Goal: Information Seeking & Learning: Find specific fact

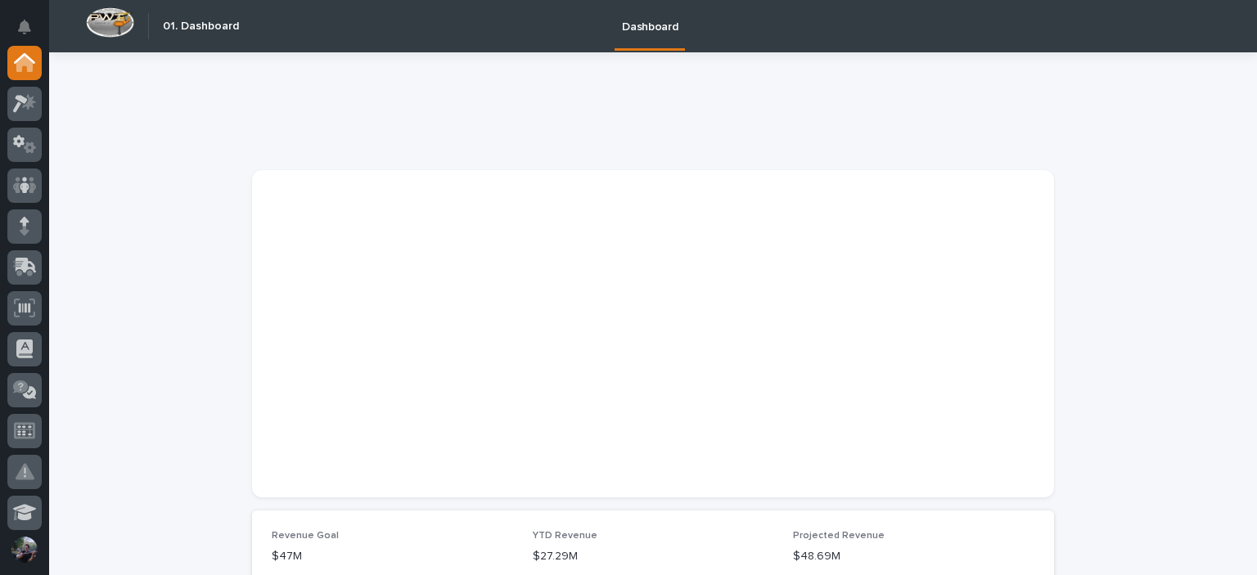
click at [5, 106] on div at bounding box center [24, 289] width 49 height 487
click at [18, 103] on icon at bounding box center [20, 104] width 15 height 18
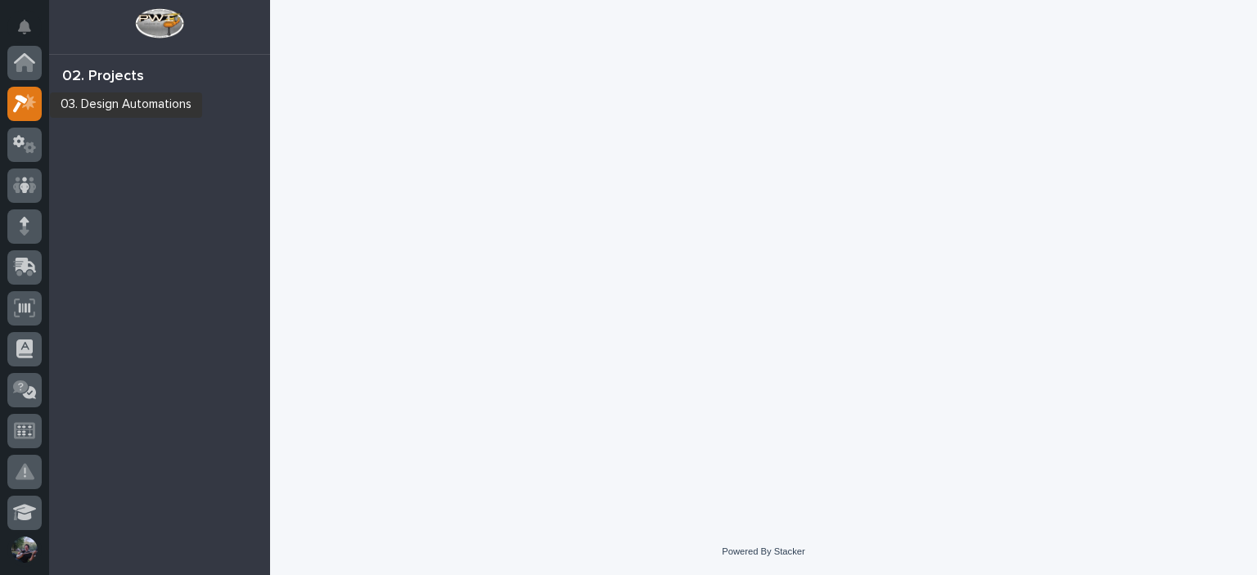
scroll to position [41, 0]
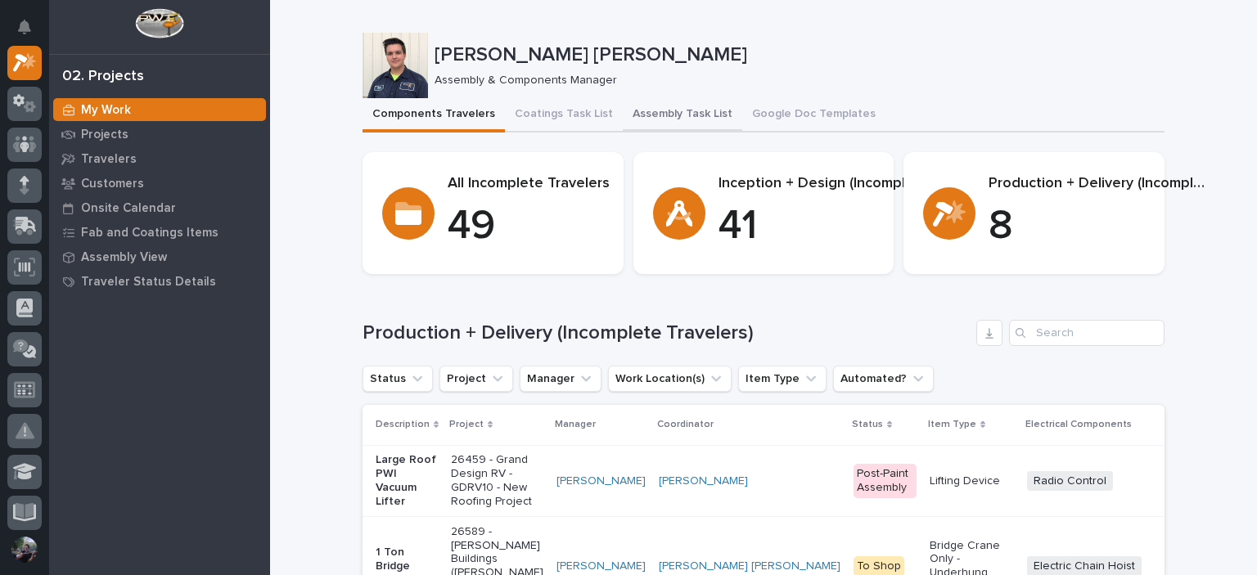
click at [691, 115] on button "Assembly Task List" at bounding box center [683, 115] width 120 height 34
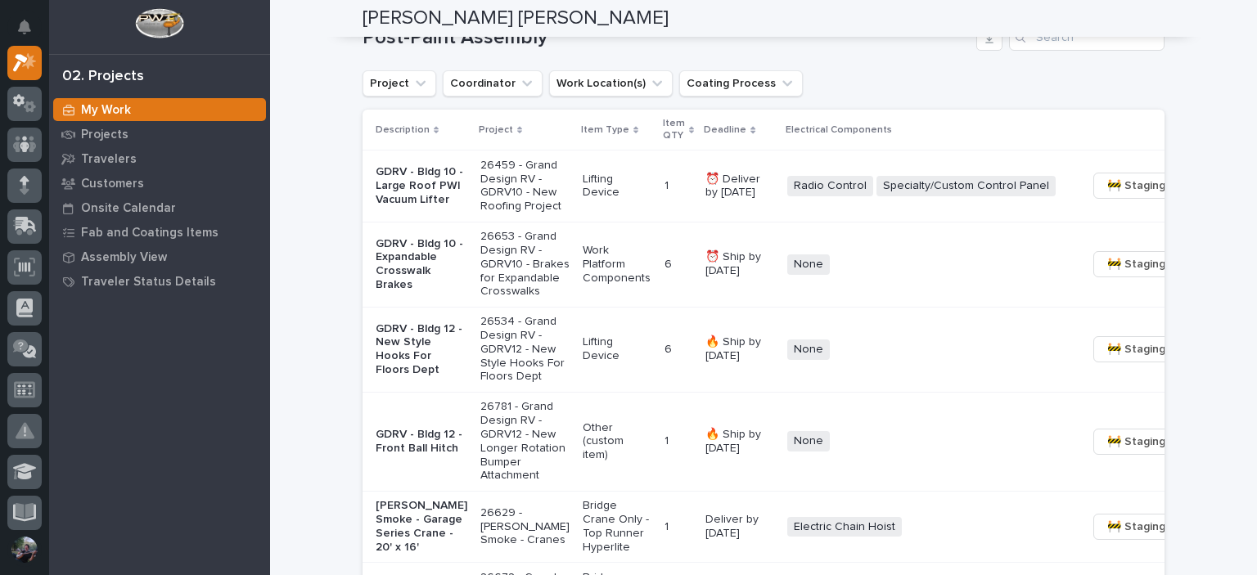
scroll to position [1200, 0]
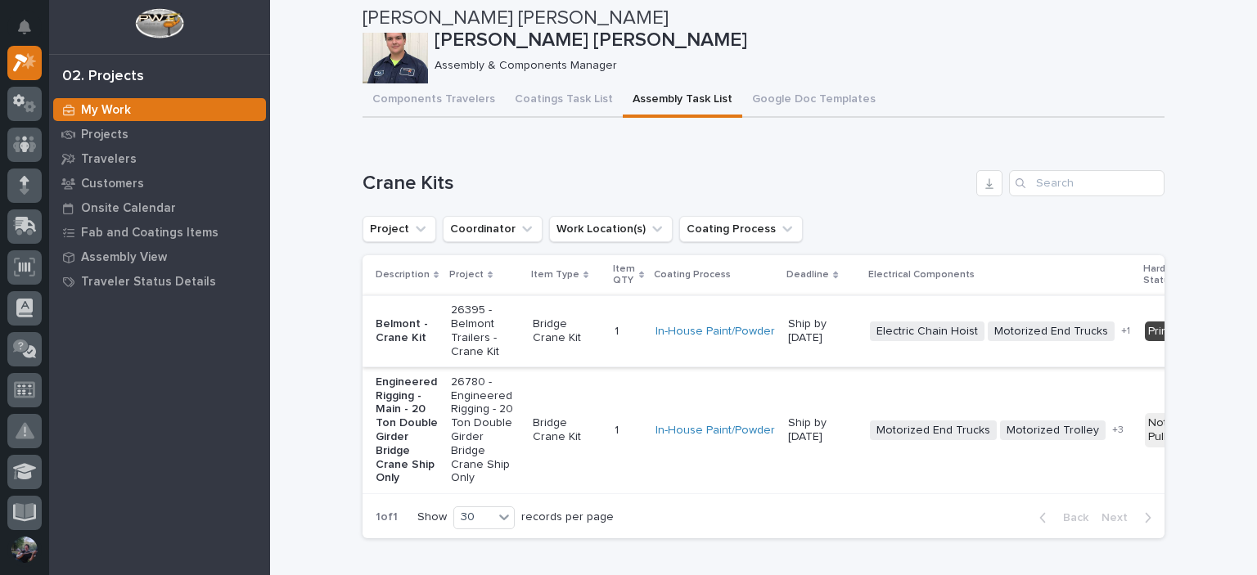
scroll to position [0, 0]
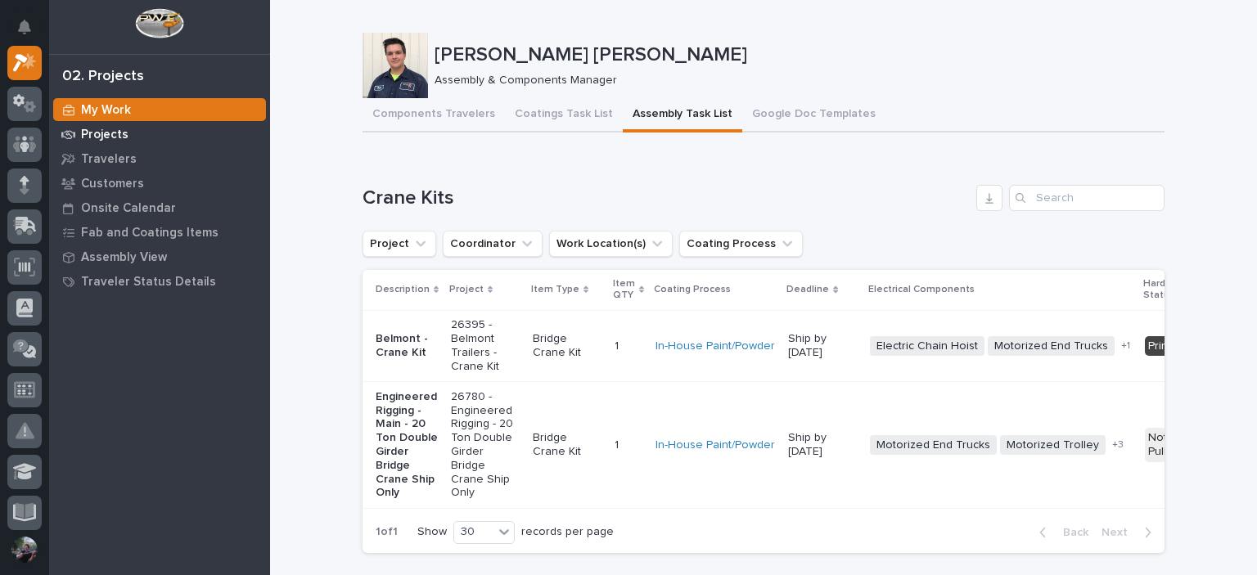
click at [105, 133] on p "Projects" at bounding box center [104, 135] width 47 height 15
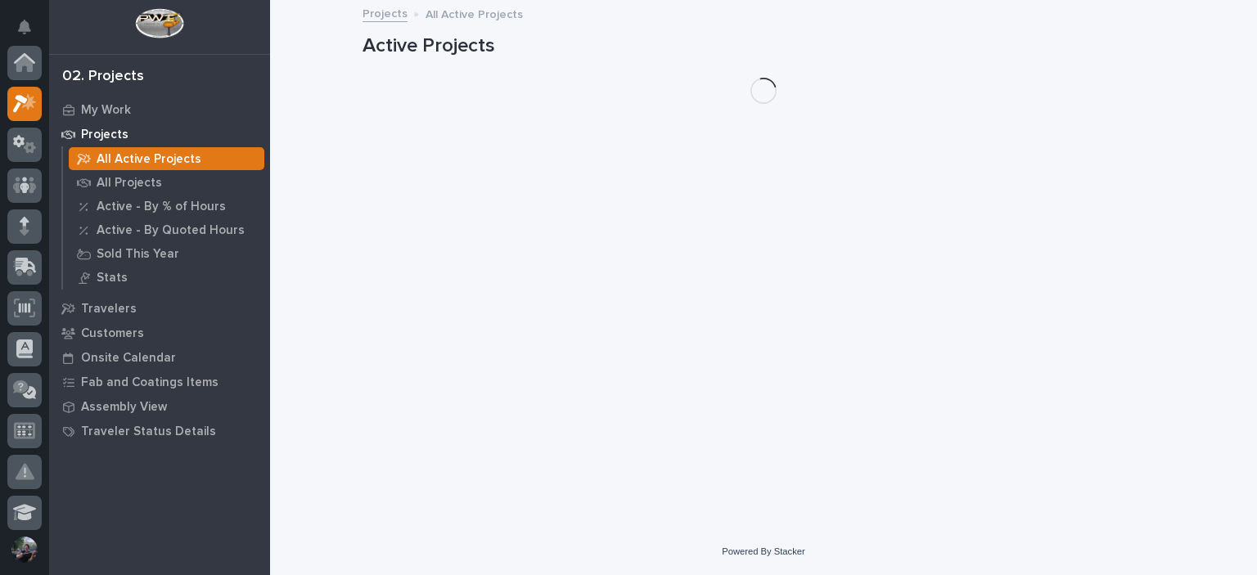
scroll to position [41, 0]
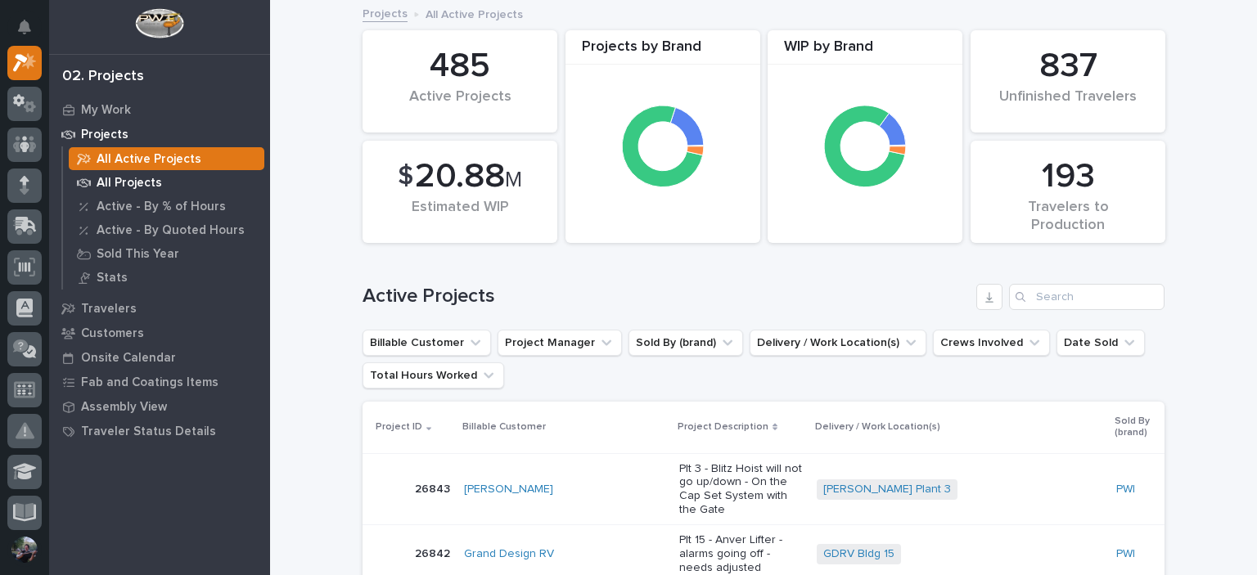
click at [103, 181] on p "All Projects" at bounding box center [129, 183] width 65 height 15
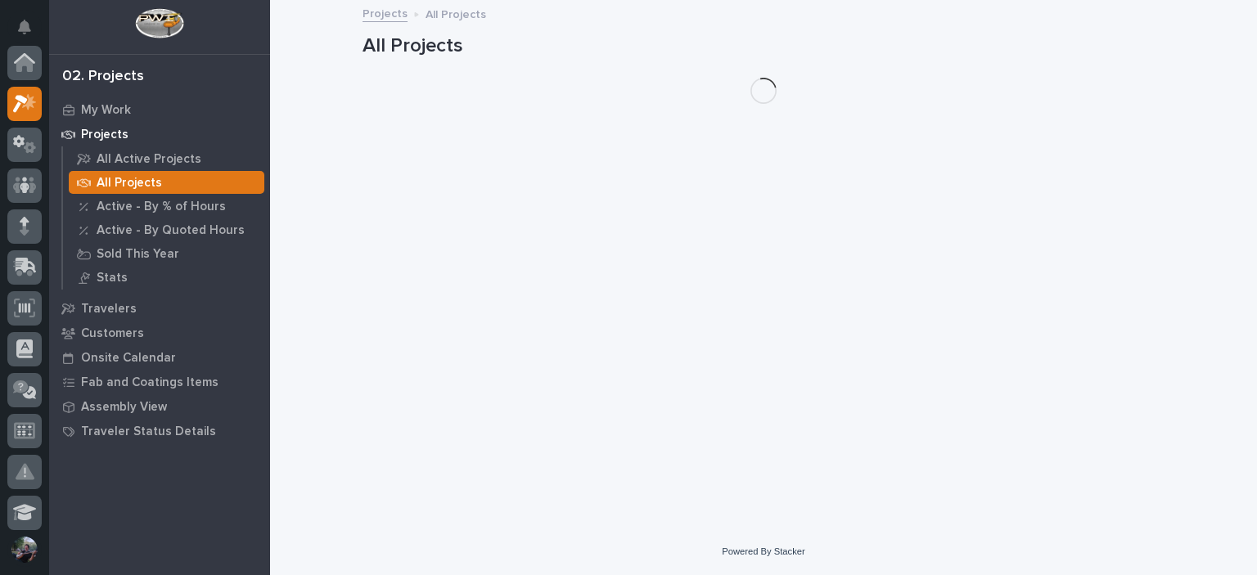
scroll to position [41, 0]
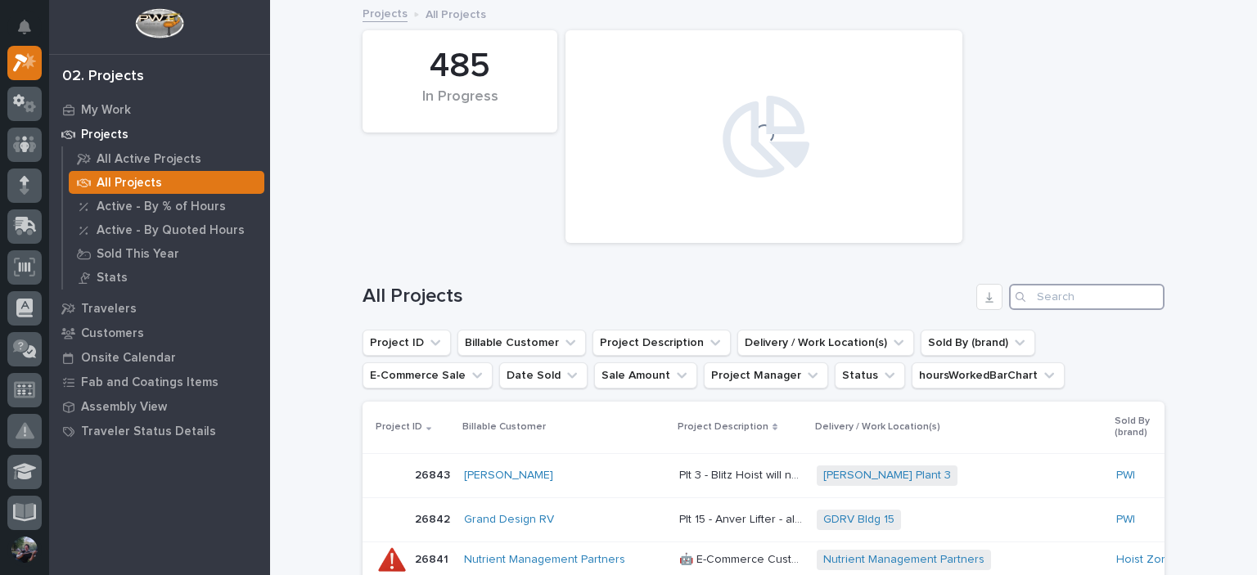
click at [1055, 289] on input "Search" at bounding box center [1087, 297] width 156 height 26
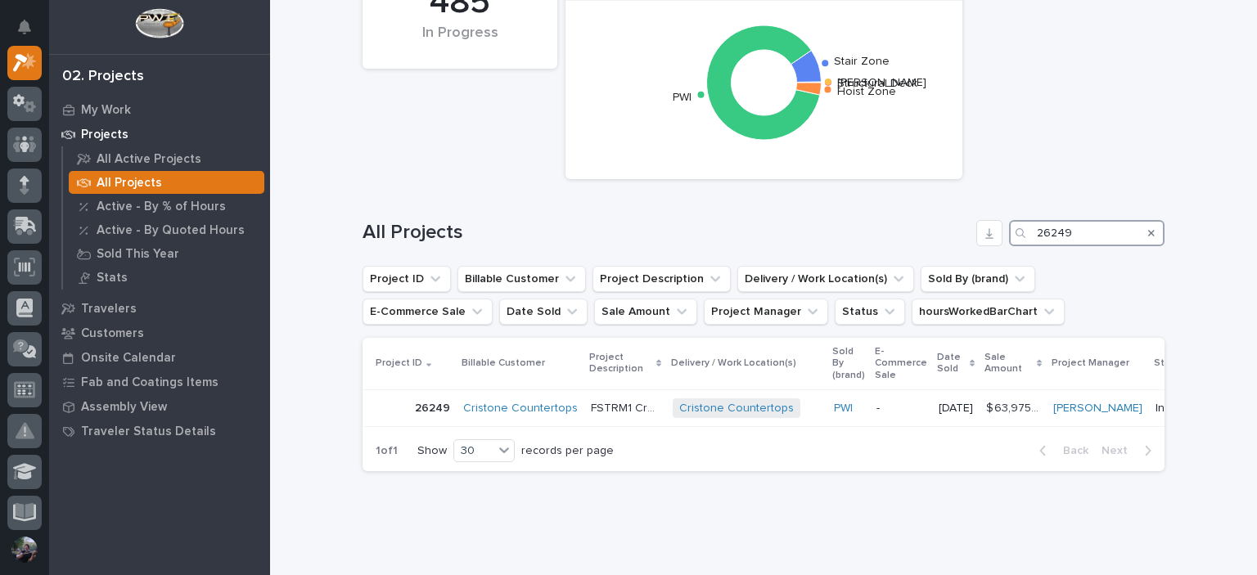
scroll to position [114, 0]
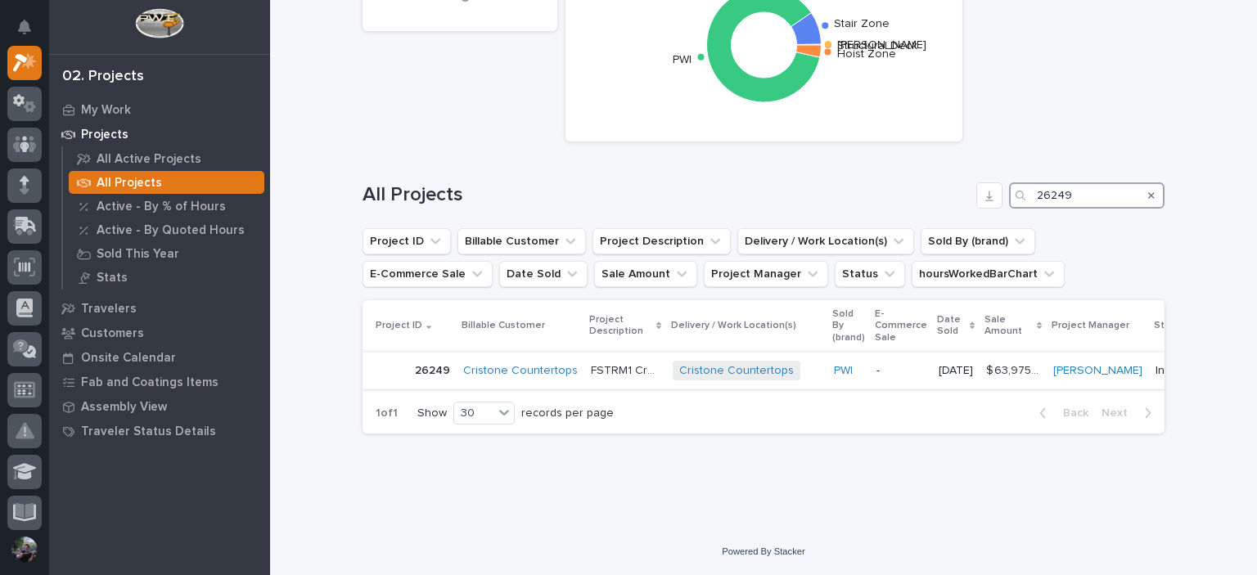
type input "26249"
click at [632, 358] on div "FSTRM1 Crane System FSTRM1 Crane System" at bounding box center [625, 371] width 69 height 27
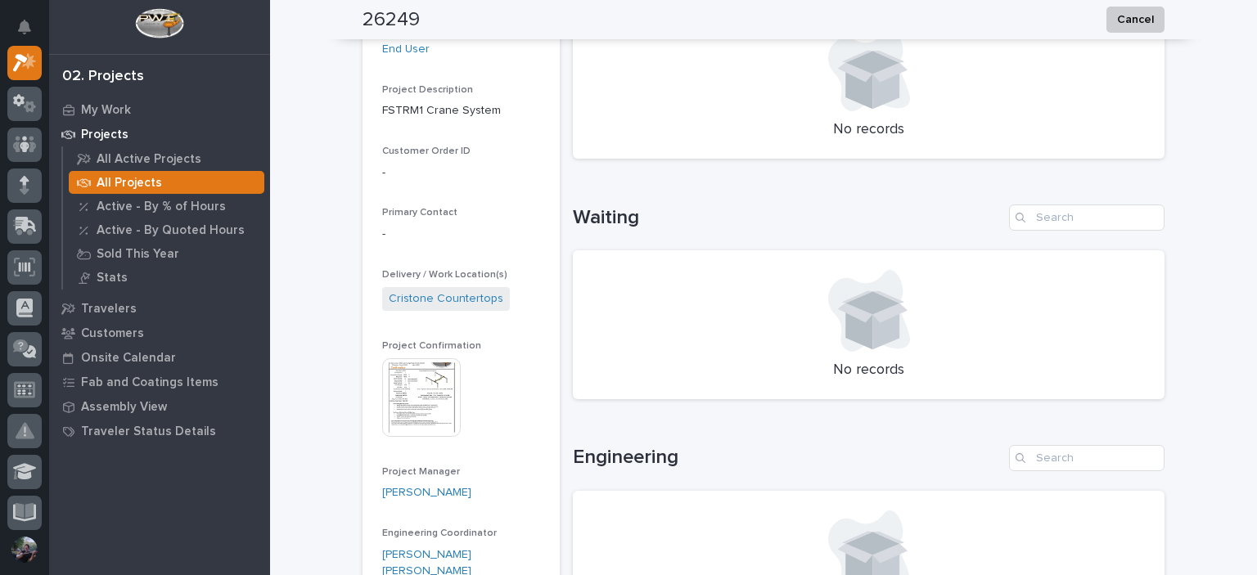
scroll to position [218, 0]
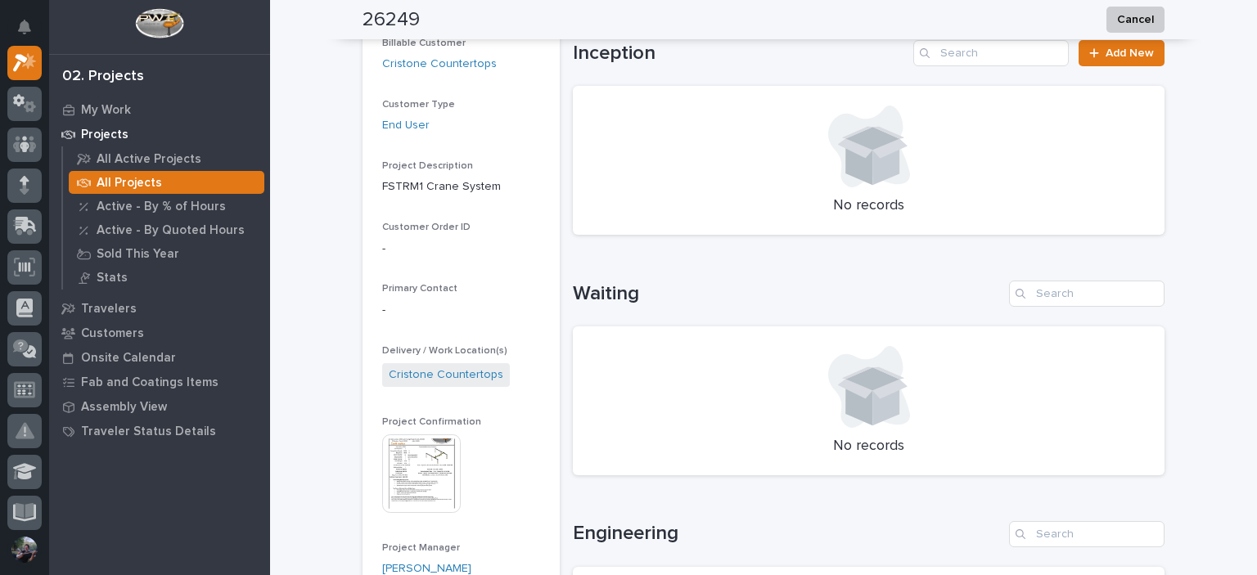
click at [390, 459] on img at bounding box center [421, 474] width 79 height 79
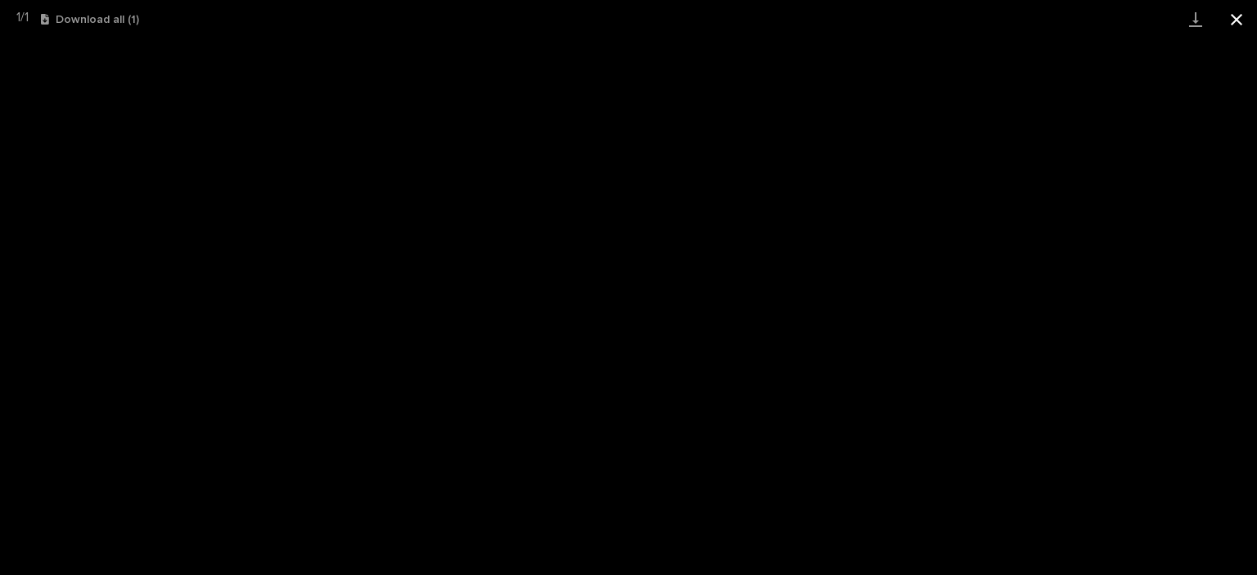
click at [1247, 25] on button "Close gallery" at bounding box center [1236, 19] width 41 height 38
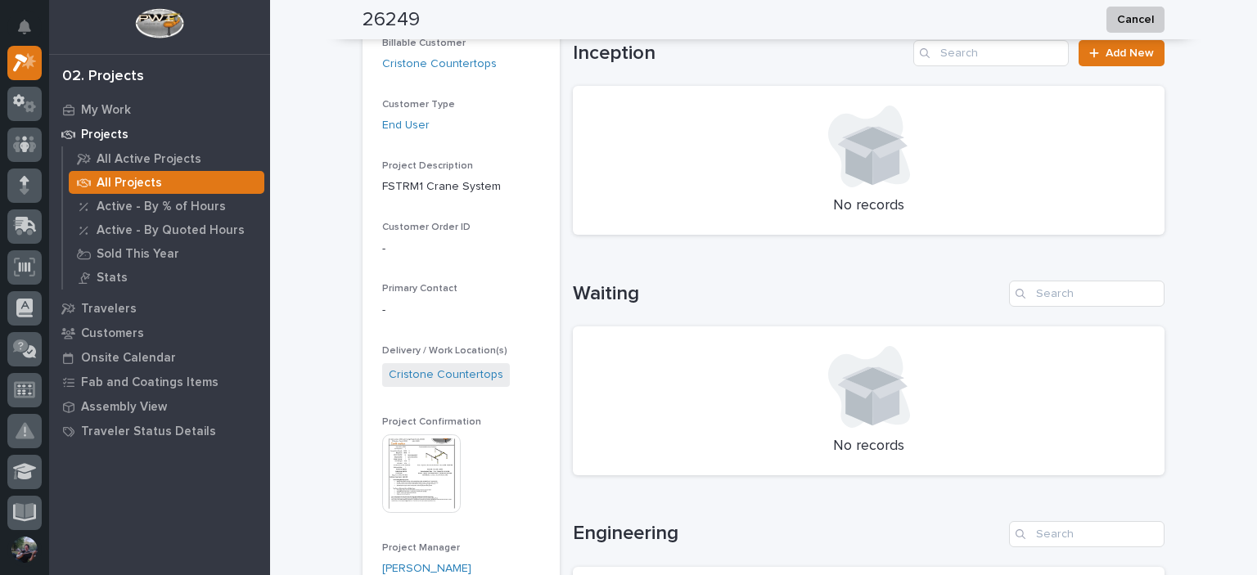
drag, startPoint x: 724, startPoint y: 310, endPoint x: 673, endPoint y: 312, distance: 51.6
click at [724, 310] on div "Waiting No records" at bounding box center [869, 378] width 592 height 195
drag, startPoint x: 634, startPoint y: 288, endPoint x: 615, endPoint y: 290, distance: 18.9
click at [615, 290] on h1 "Waiting" at bounding box center [788, 294] width 430 height 24
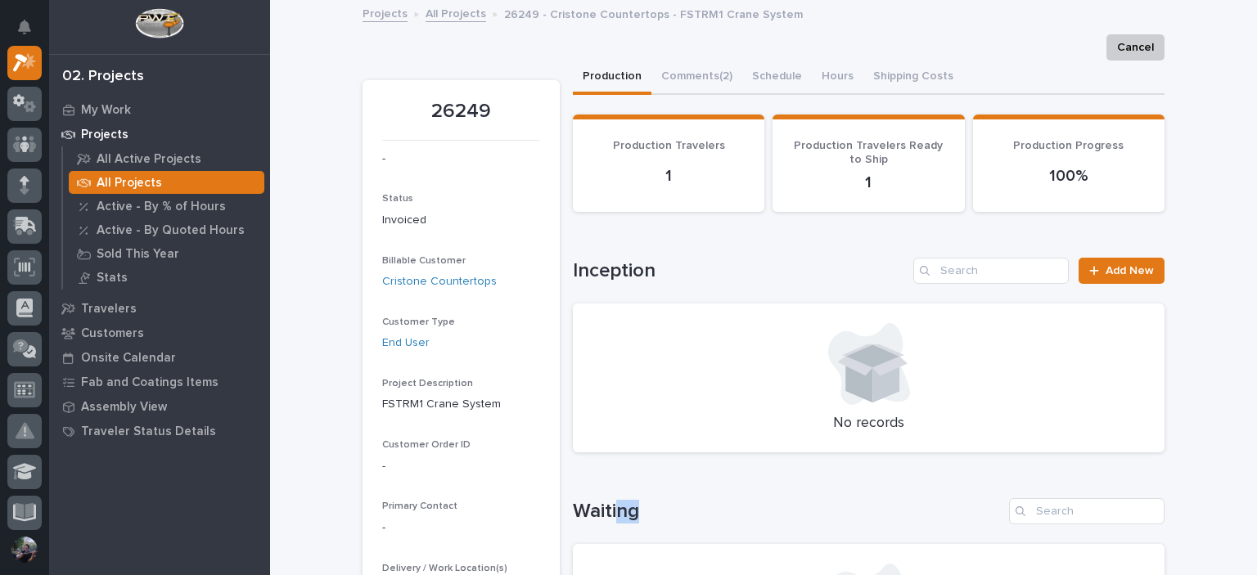
click at [599, 68] on button "Production" at bounding box center [612, 78] width 79 height 34
click at [426, 11] on link "All Projects" at bounding box center [456, 12] width 61 height 19
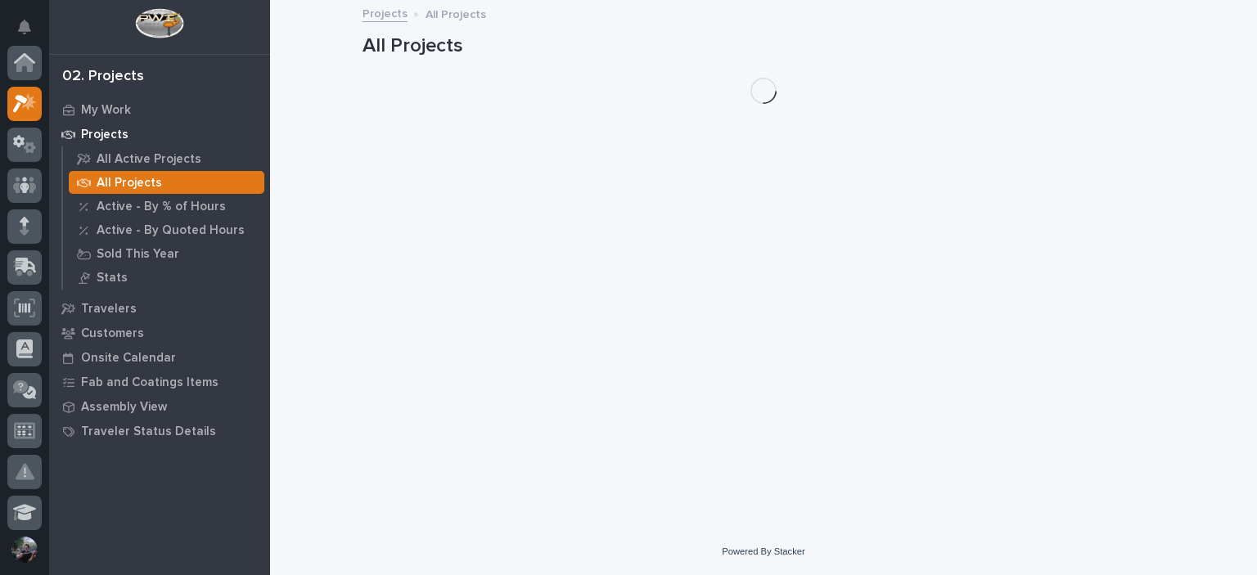
scroll to position [41, 0]
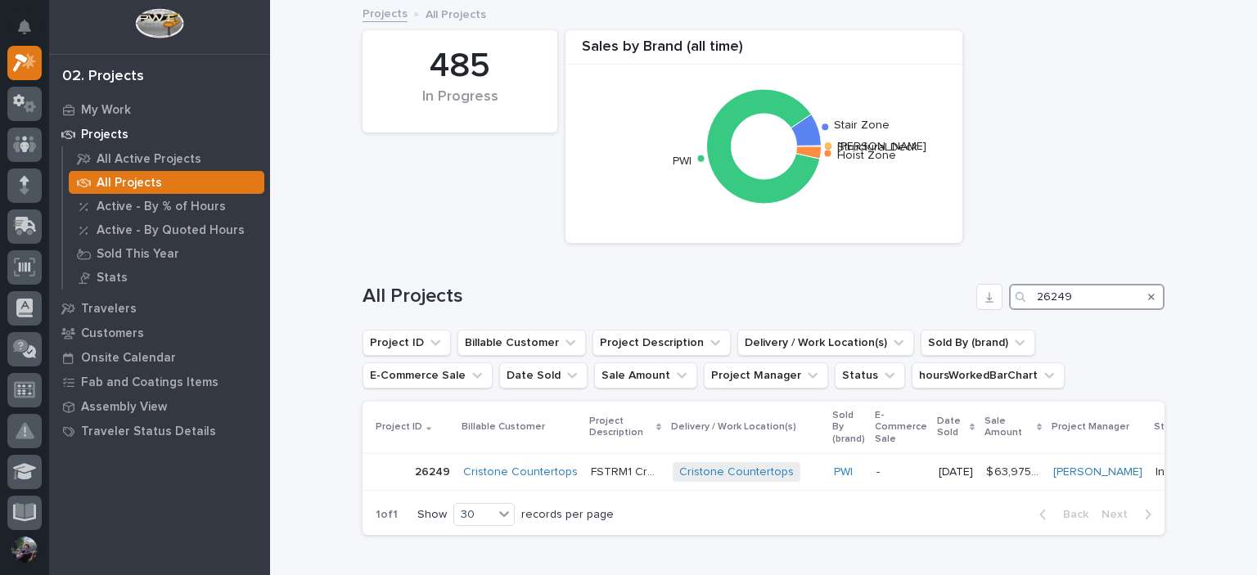
click at [1067, 298] on input "26249" at bounding box center [1087, 297] width 156 height 26
click at [1148, 292] on icon "Search" at bounding box center [1151, 297] width 7 height 10
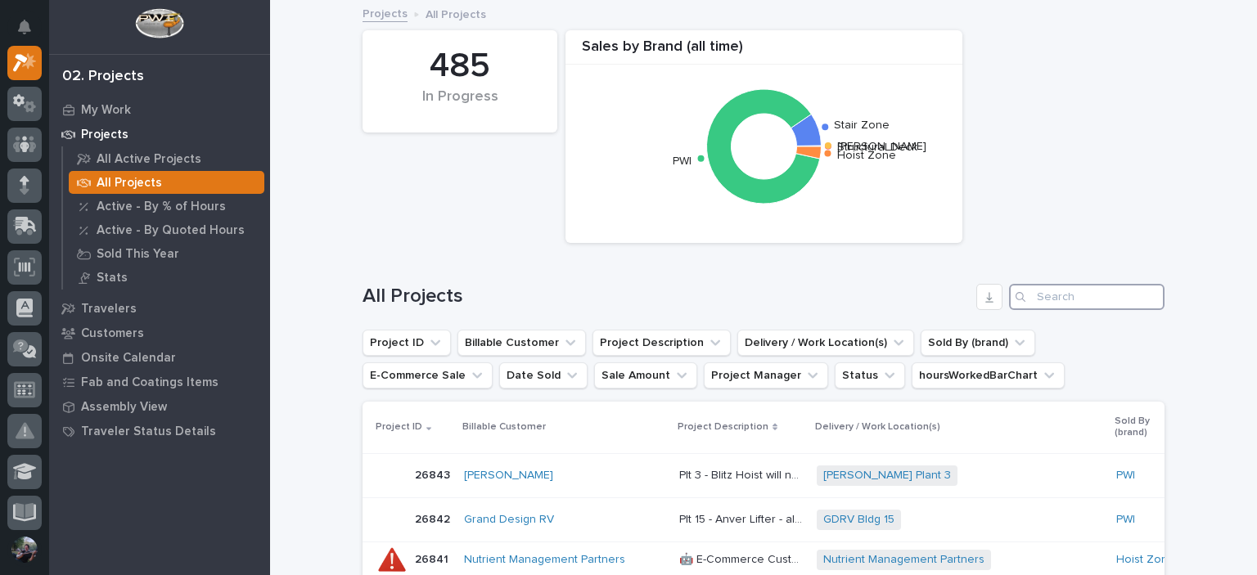
click at [1147, 292] on input "Search" at bounding box center [1087, 297] width 156 height 26
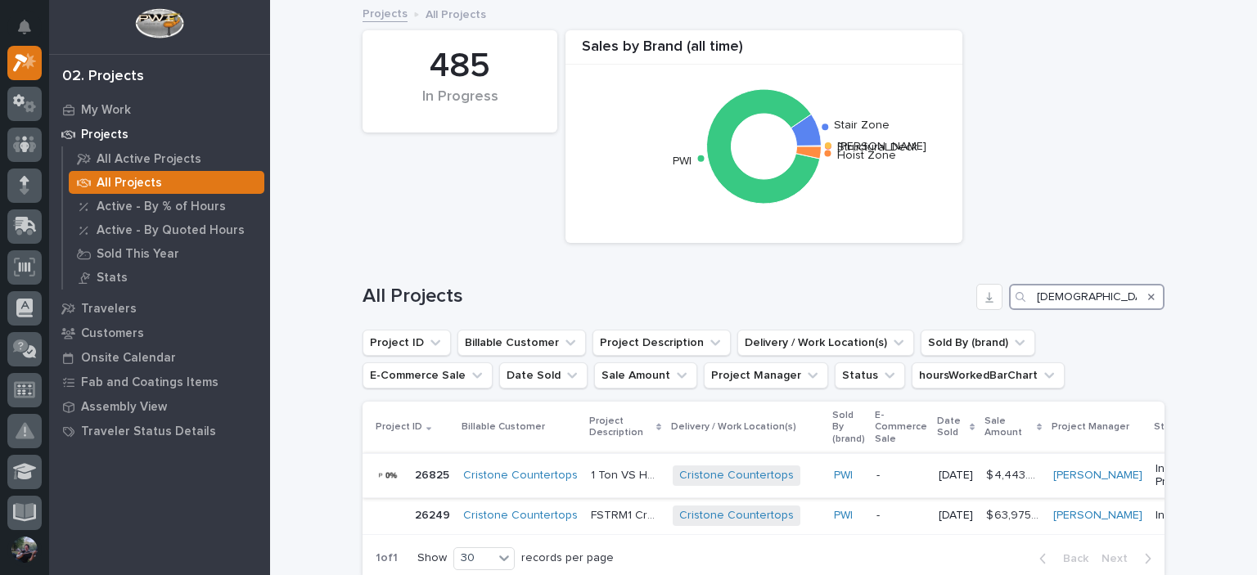
scroll to position [109, 0]
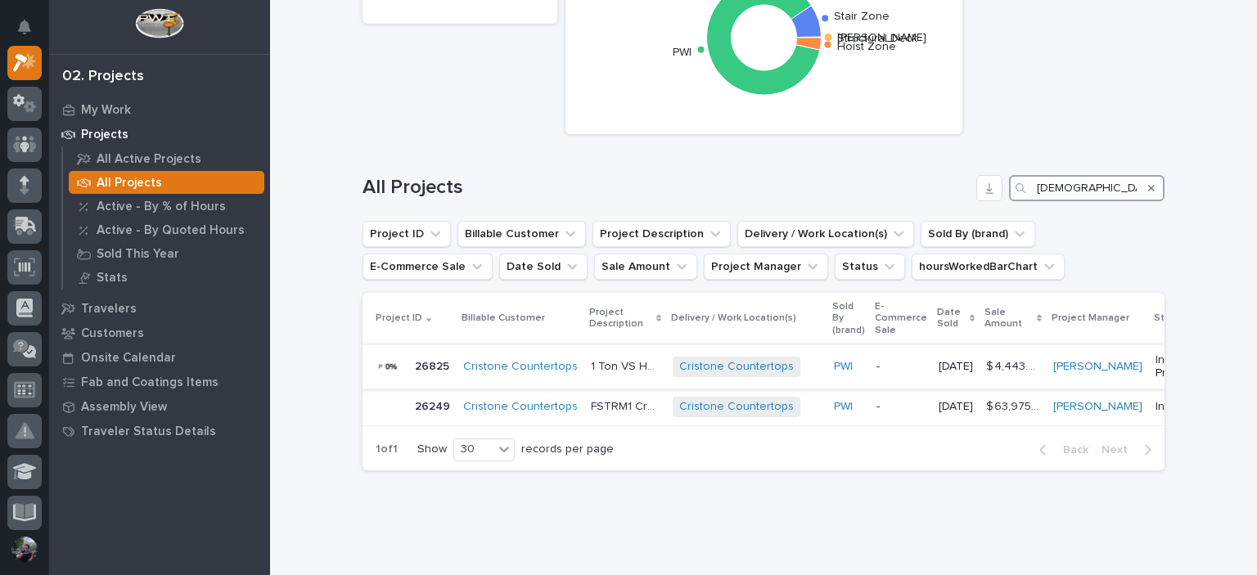
type input "[DEMOGRAPHIC_DATA]"
click at [430, 372] on p "26825" at bounding box center [434, 365] width 38 height 17
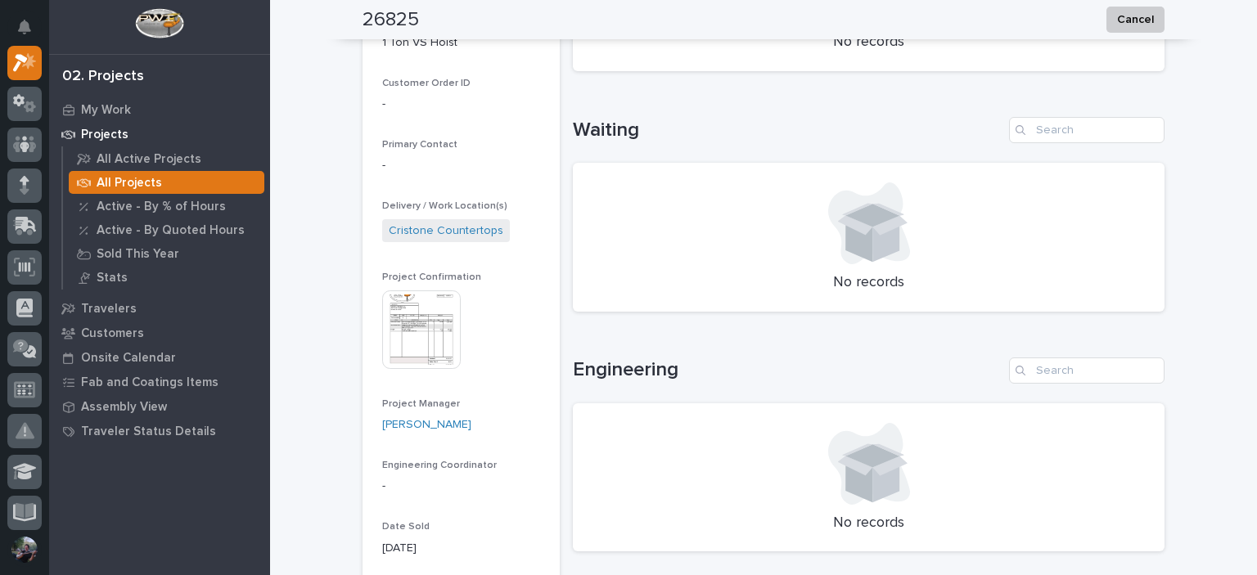
scroll to position [381, 0]
click at [424, 345] on img at bounding box center [421, 330] width 79 height 79
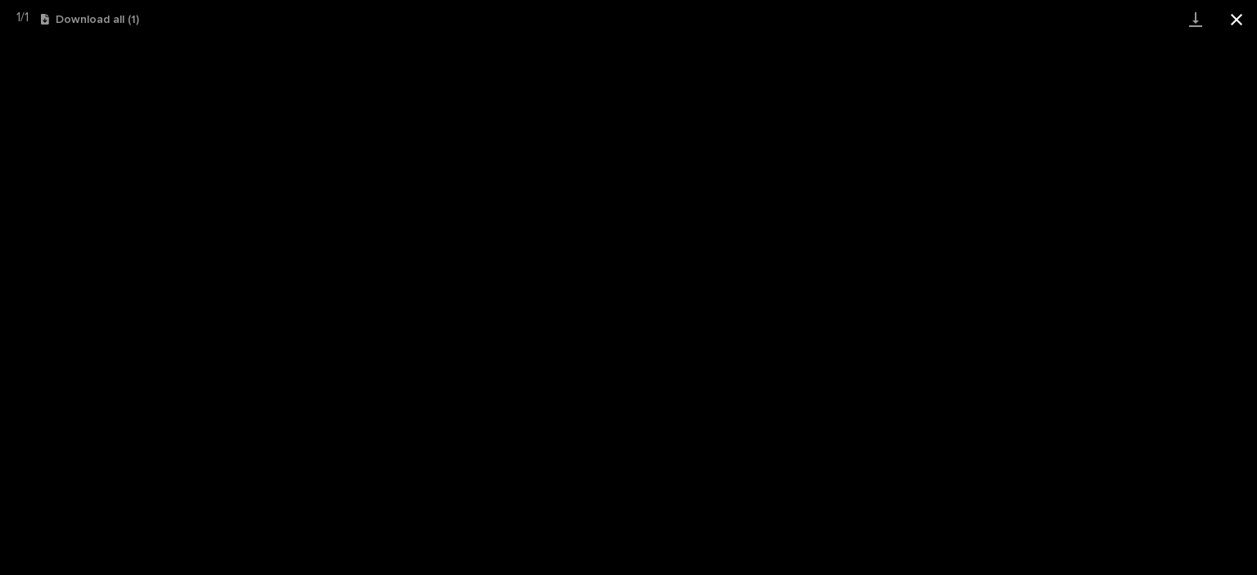
click at [1233, 16] on button "Close gallery" at bounding box center [1236, 19] width 41 height 38
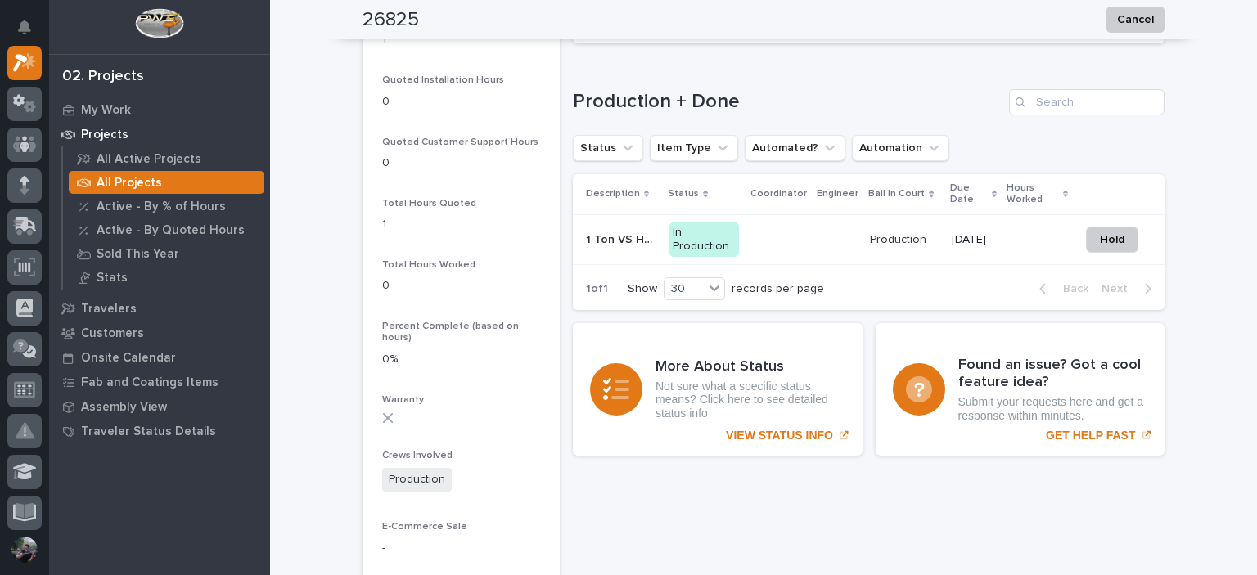
scroll to position [1200, 0]
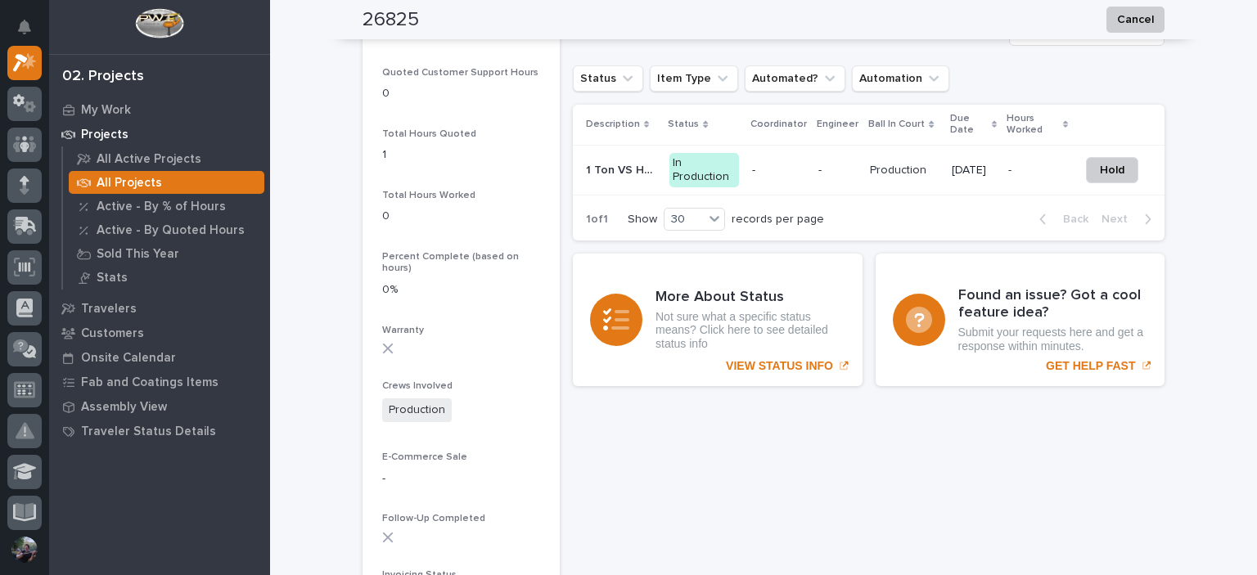
click at [635, 165] on p "1 Ton VS Hoist" at bounding box center [623, 168] width 74 height 17
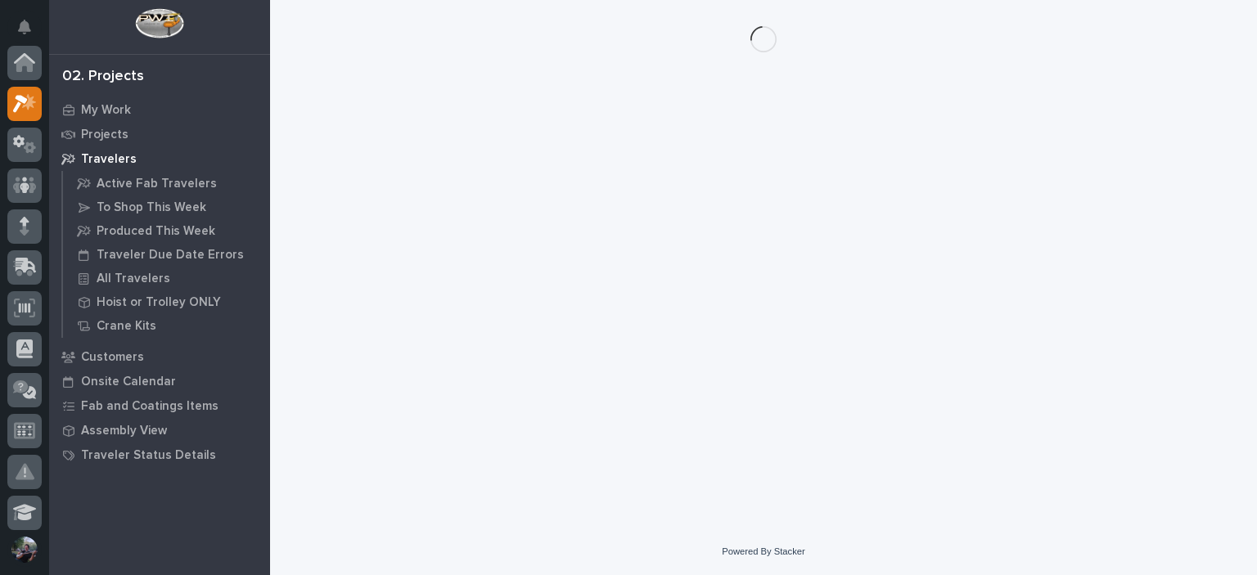
scroll to position [41, 0]
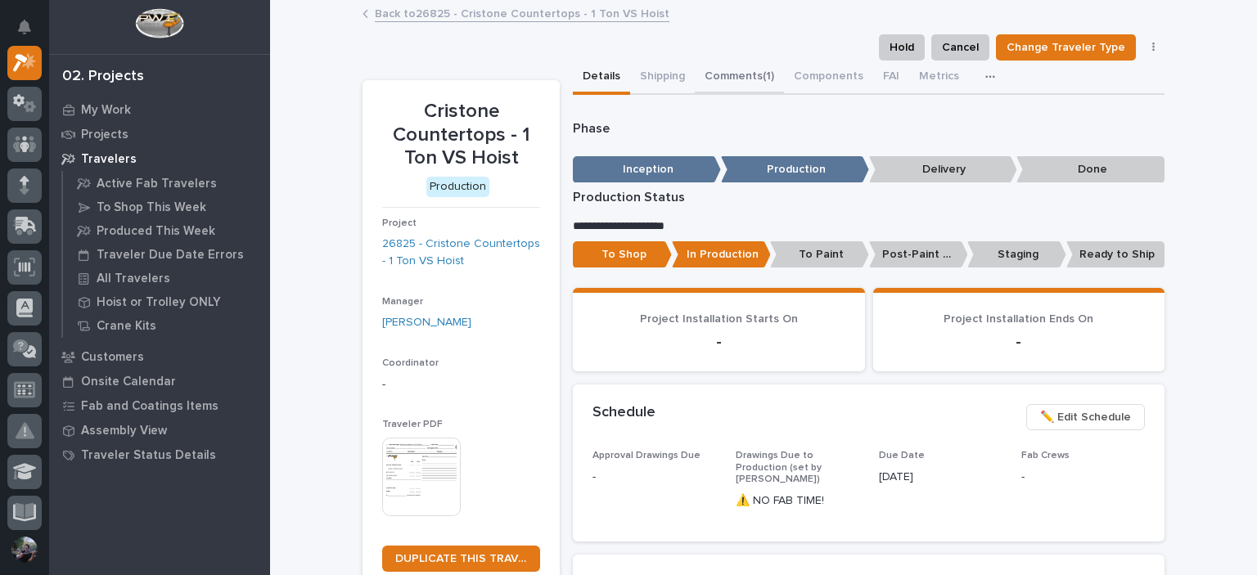
click at [716, 73] on button "Comments (1)" at bounding box center [739, 78] width 89 height 34
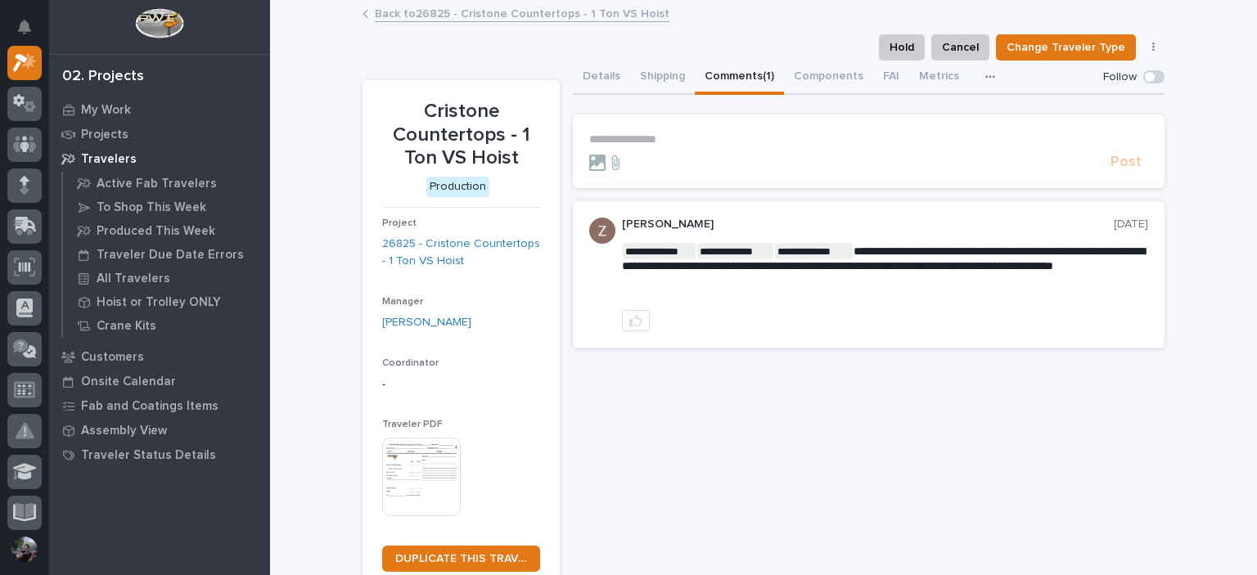
click at [666, 133] on p "**********" at bounding box center [868, 140] width 559 height 14
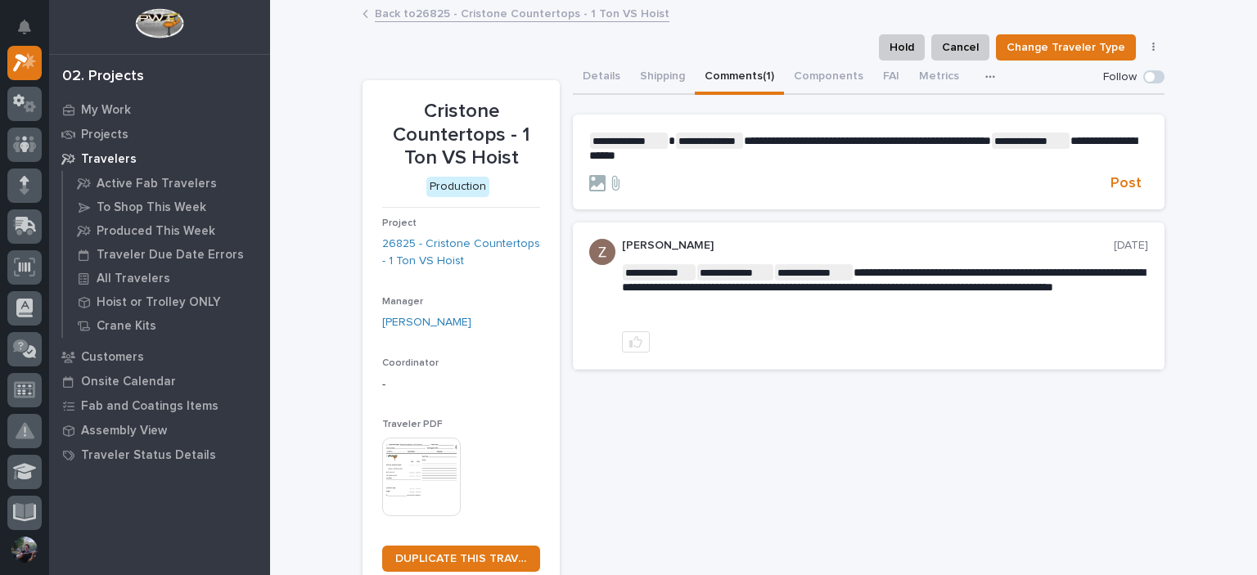
click at [1120, 172] on form "**********" at bounding box center [868, 163] width 559 height 61
click at [1128, 186] on span "Post" at bounding box center [1126, 183] width 31 height 19
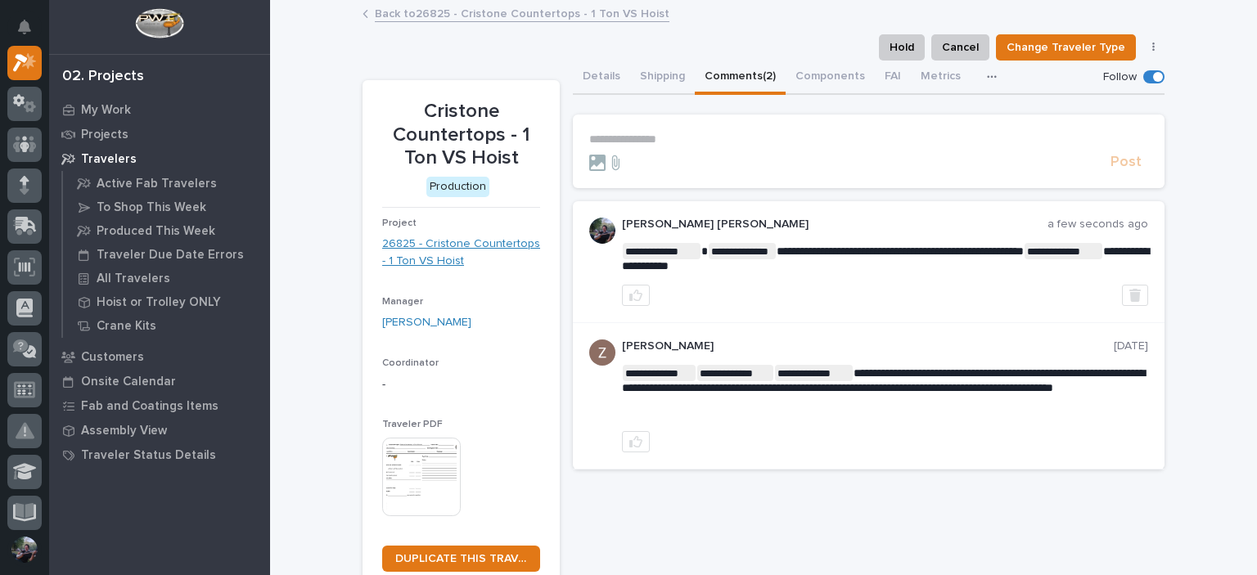
click at [450, 256] on link "26825 - Cristone Countertops - 1 Ton VS Hoist" at bounding box center [461, 253] width 158 height 34
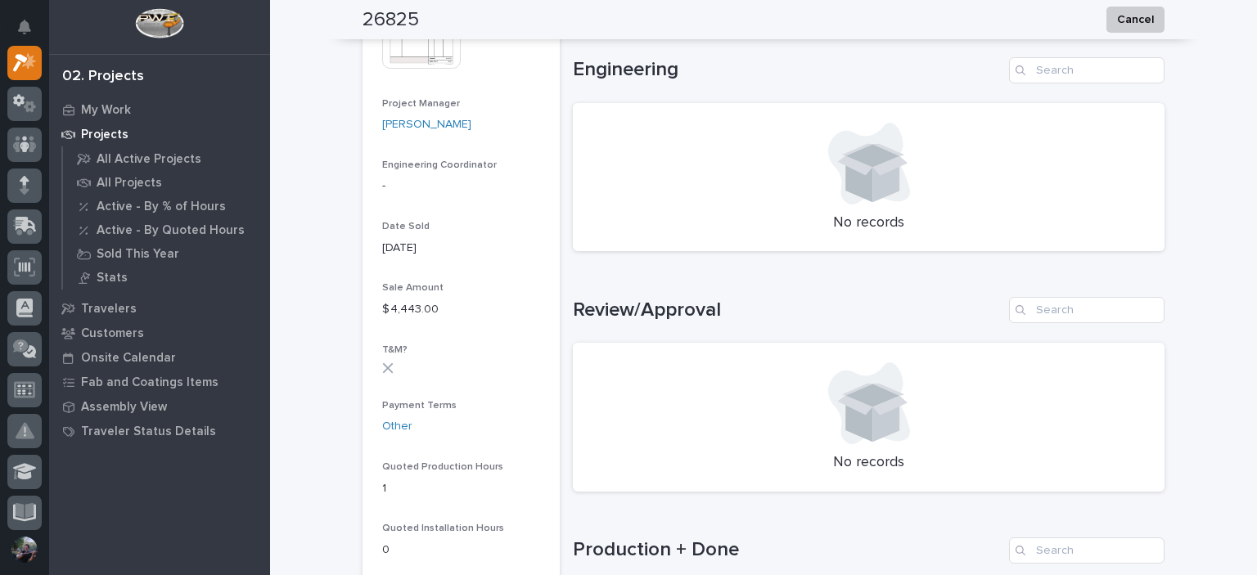
scroll to position [436, 0]
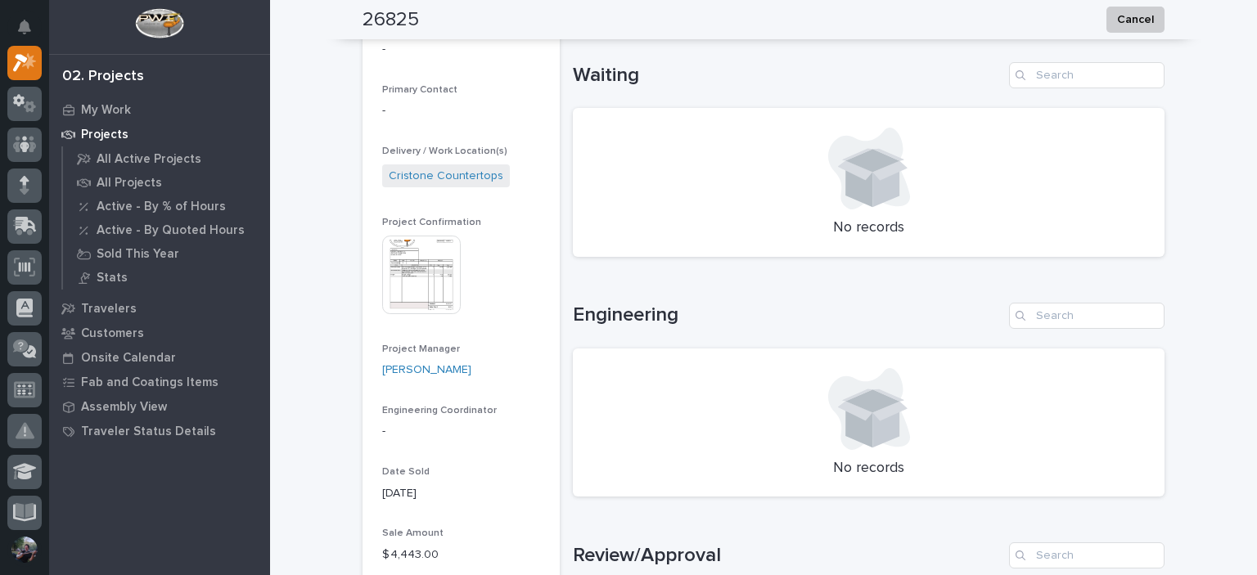
click at [433, 262] on img at bounding box center [421, 275] width 79 height 79
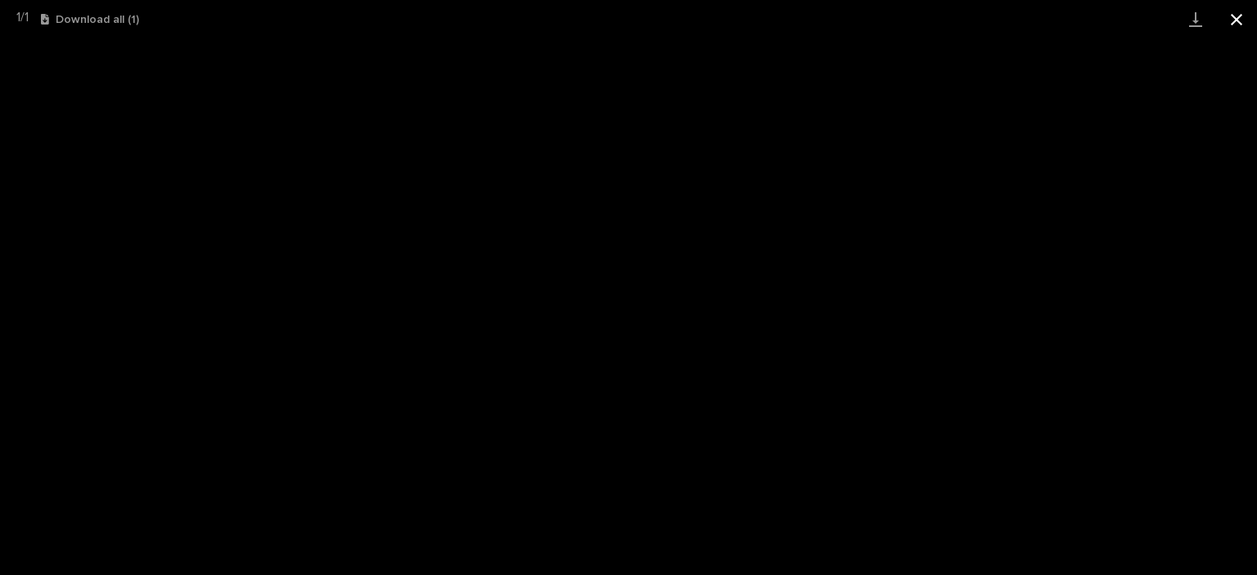
click at [1256, 16] on button "Close gallery" at bounding box center [1236, 19] width 41 height 38
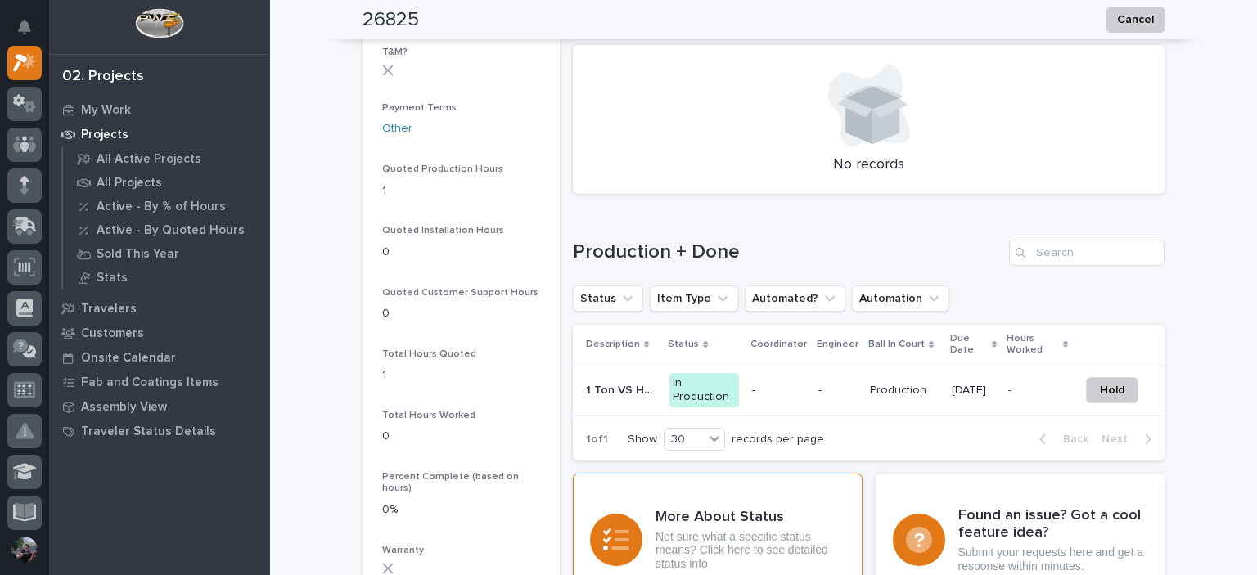
scroll to position [1091, 0]
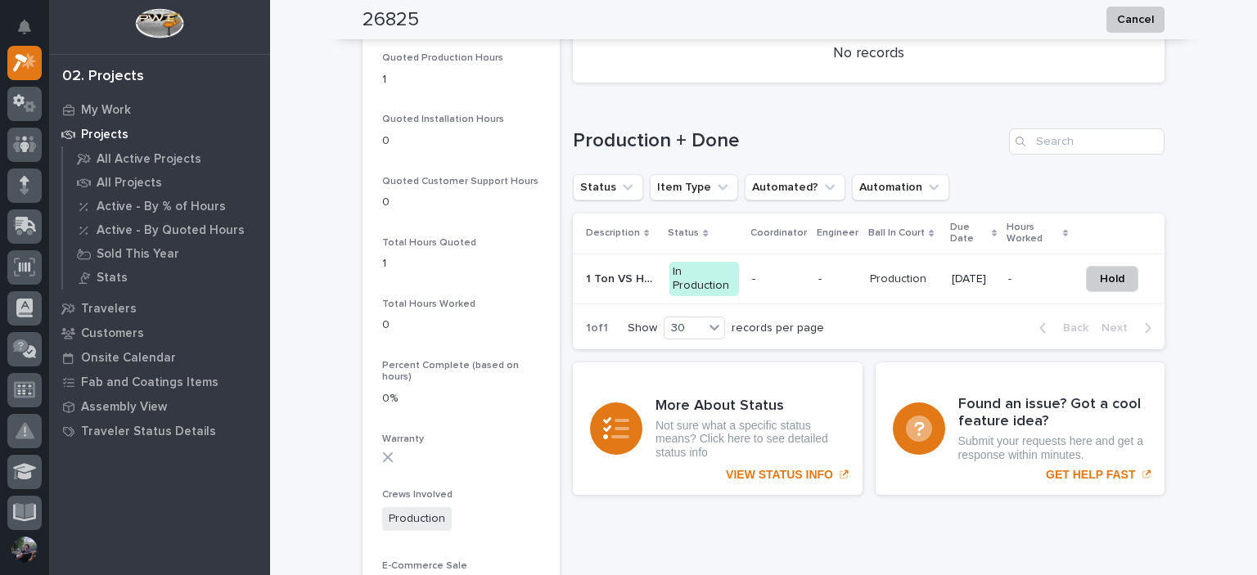
click at [725, 279] on div "In Production" at bounding box center [705, 279] width 70 height 34
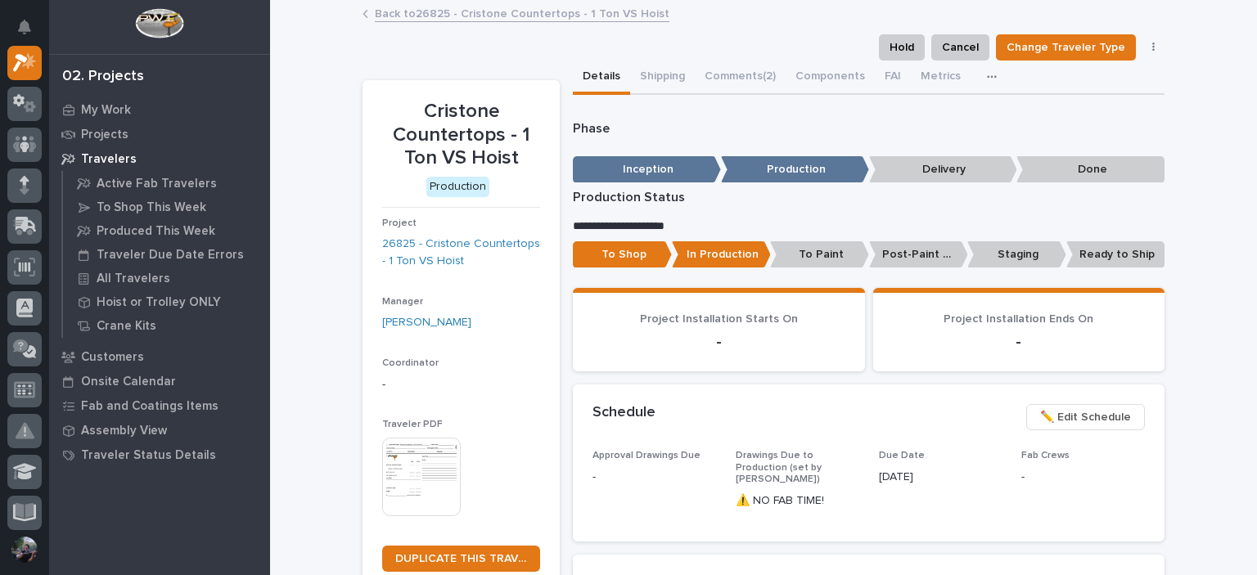
click at [810, 251] on p "To Paint" at bounding box center [819, 254] width 99 height 27
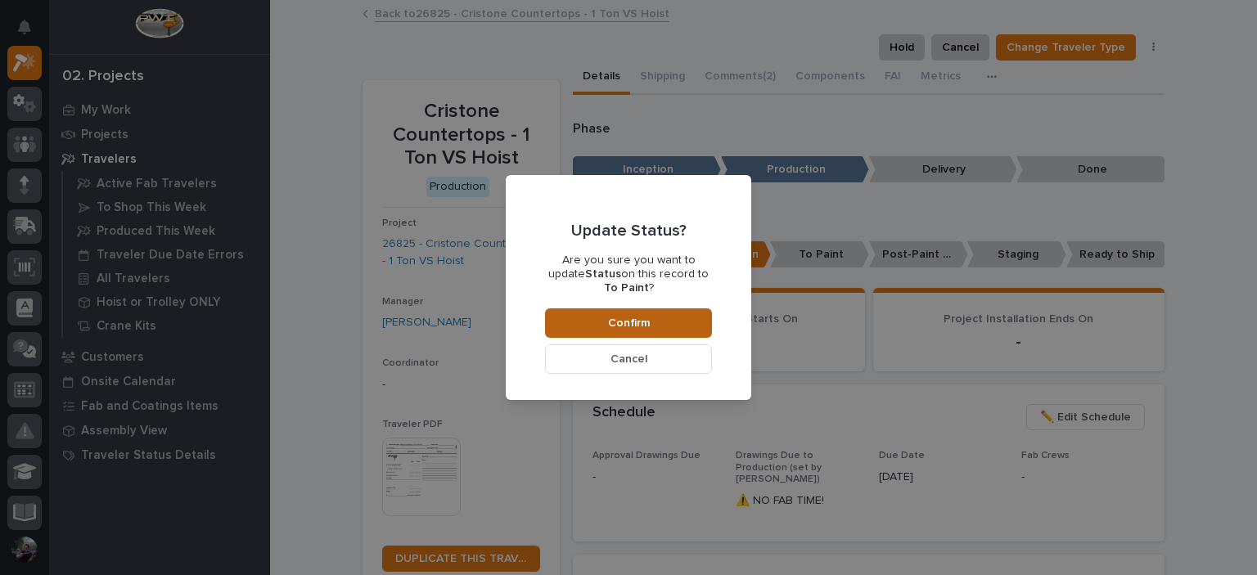
click at [709, 309] on button "Confirm" at bounding box center [628, 323] width 167 height 29
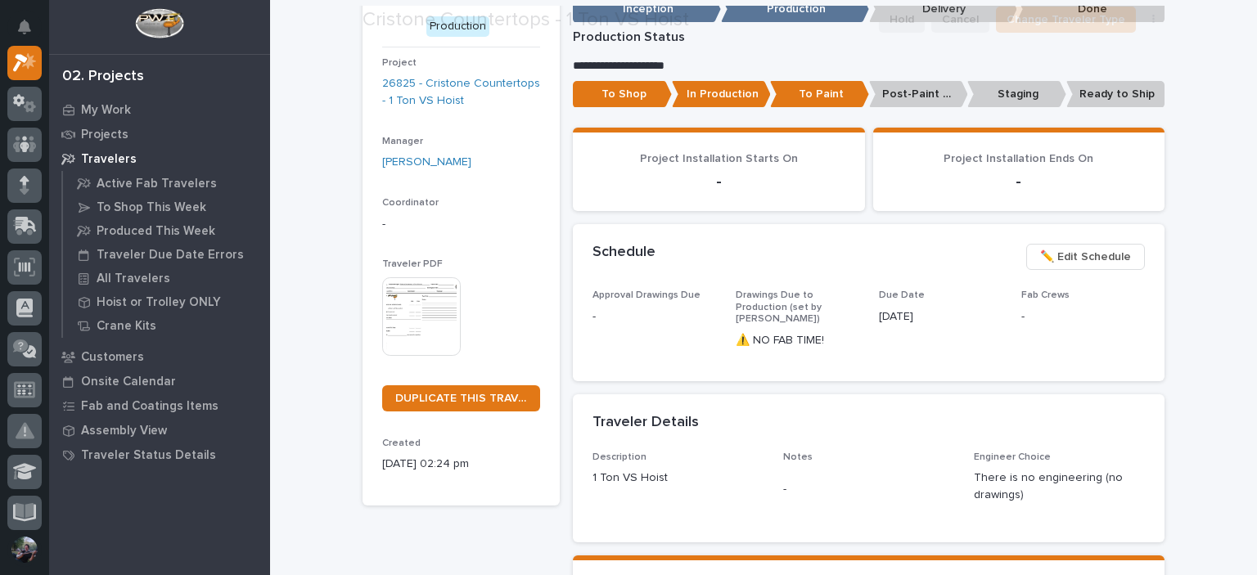
scroll to position [164, 0]
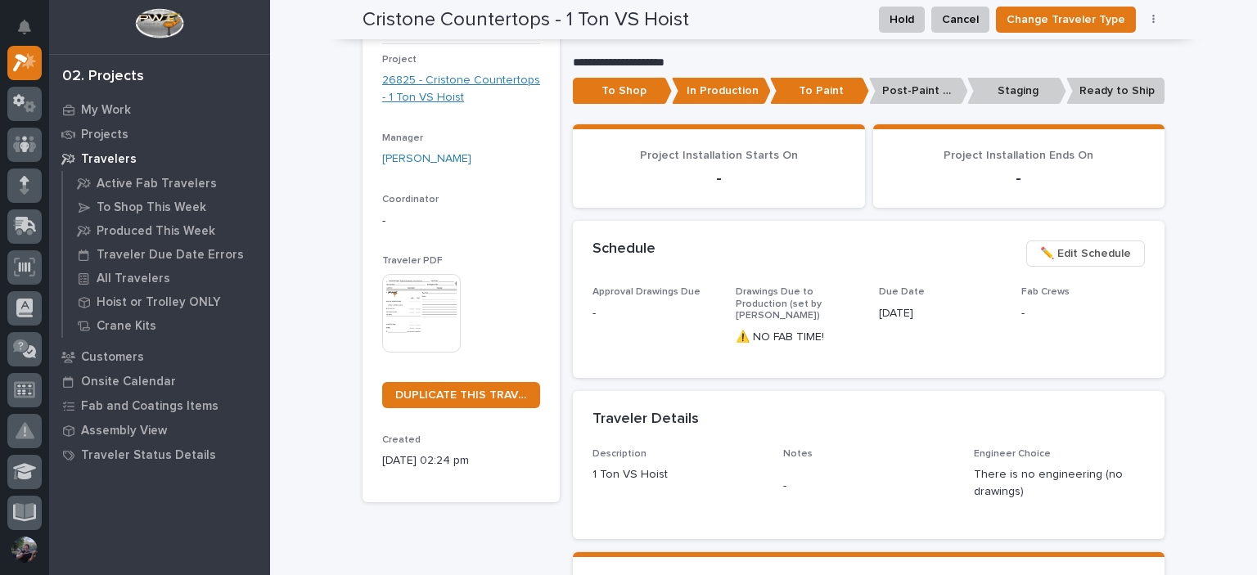
click at [429, 100] on link "26825 - Cristone Countertops - 1 Ton VS Hoist" at bounding box center [461, 89] width 158 height 34
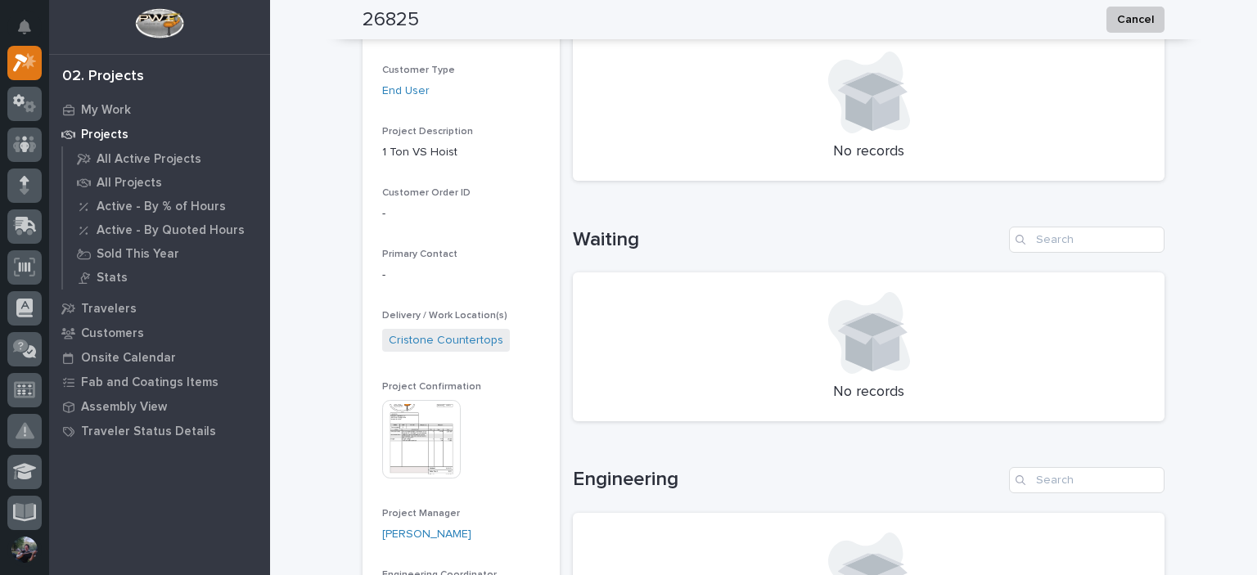
scroll to position [437, 0]
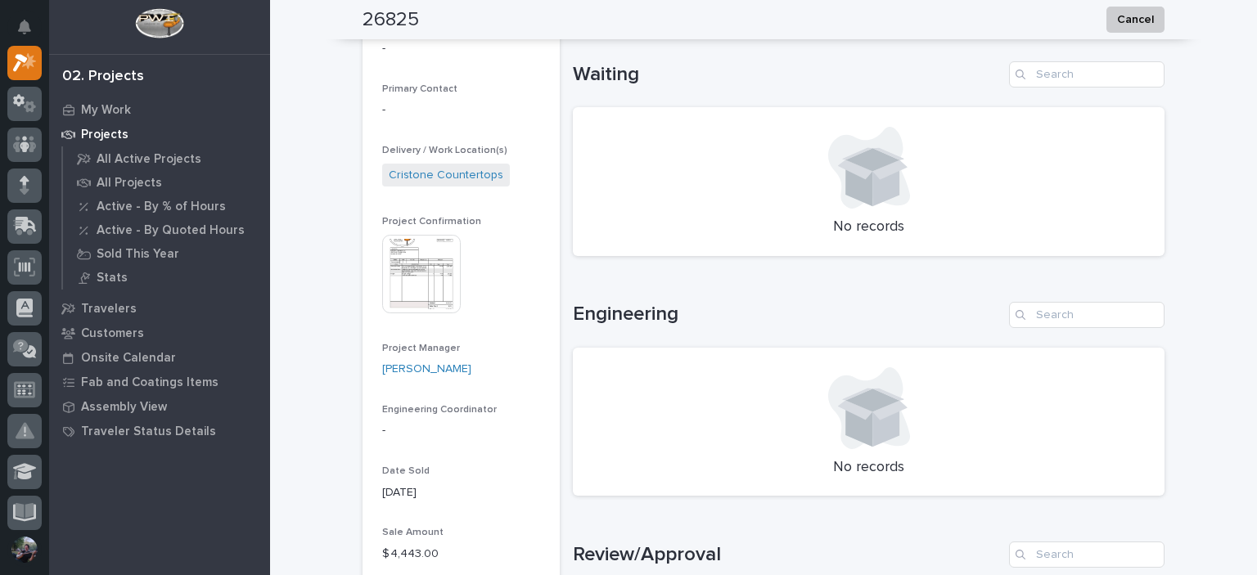
click at [426, 299] on img at bounding box center [421, 274] width 79 height 79
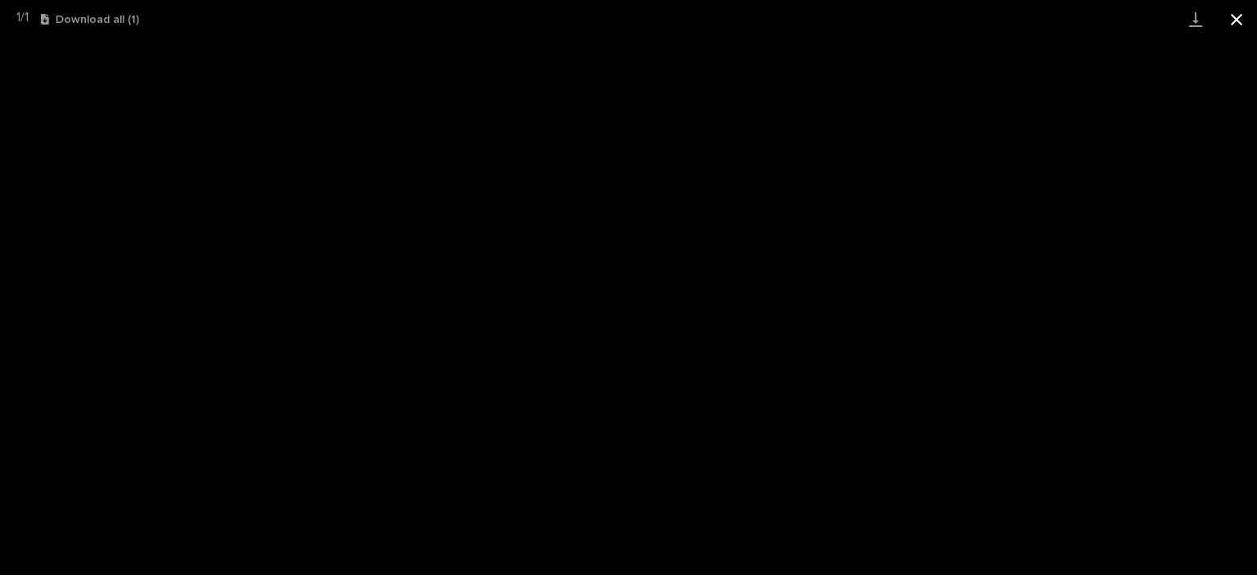
click at [1239, 25] on button "Close gallery" at bounding box center [1236, 19] width 41 height 38
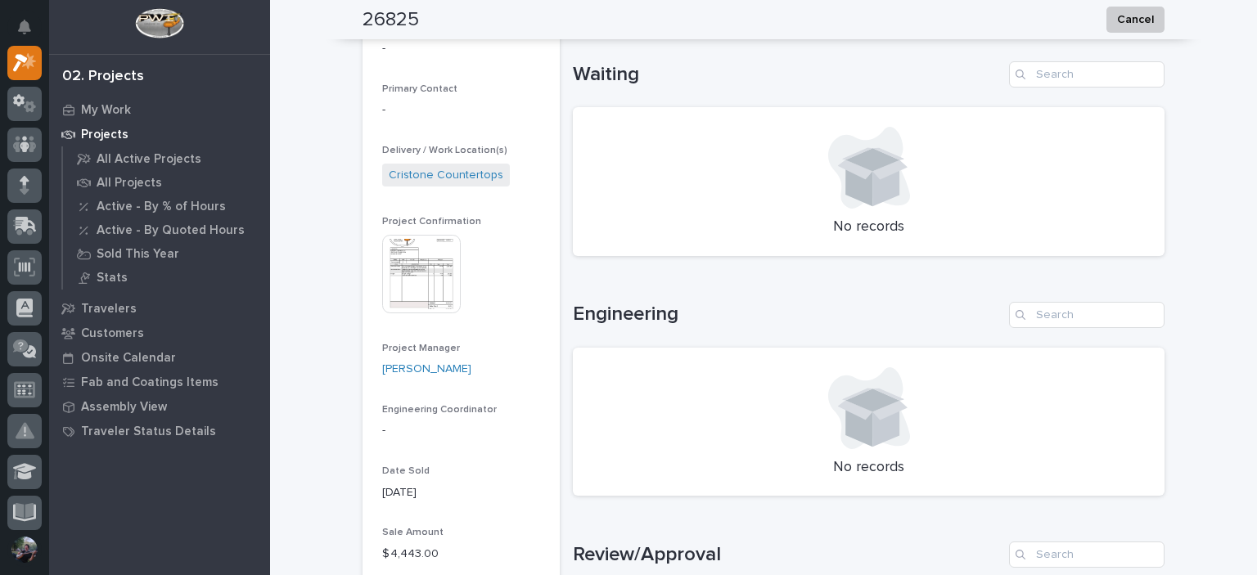
click at [873, 219] on p "No records" at bounding box center [869, 228] width 553 height 18
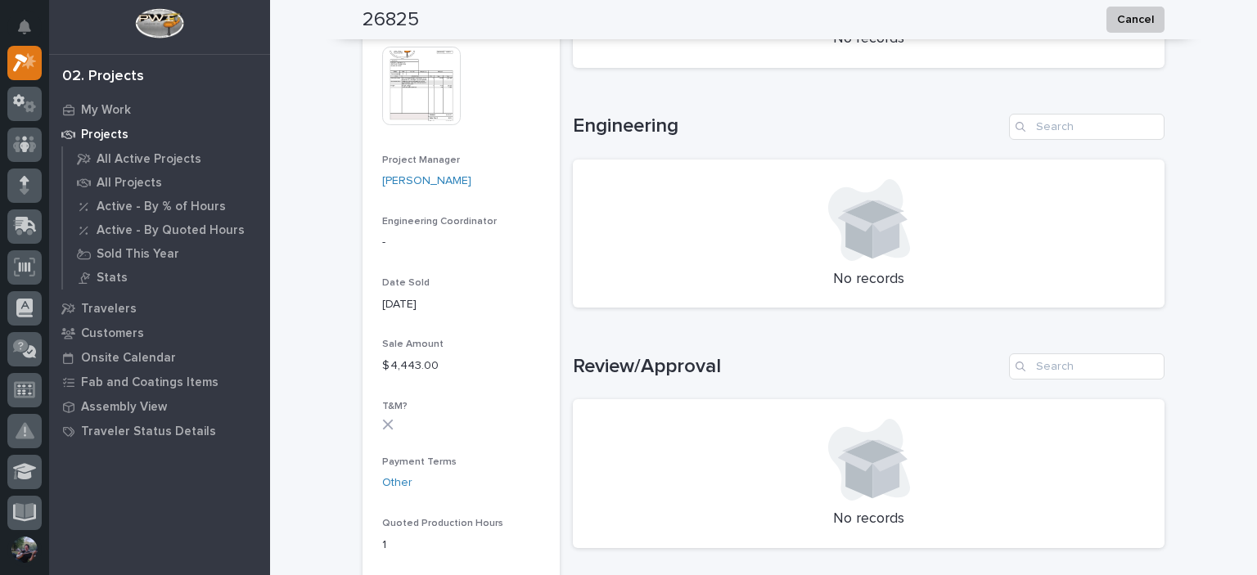
scroll to position [765, 0]
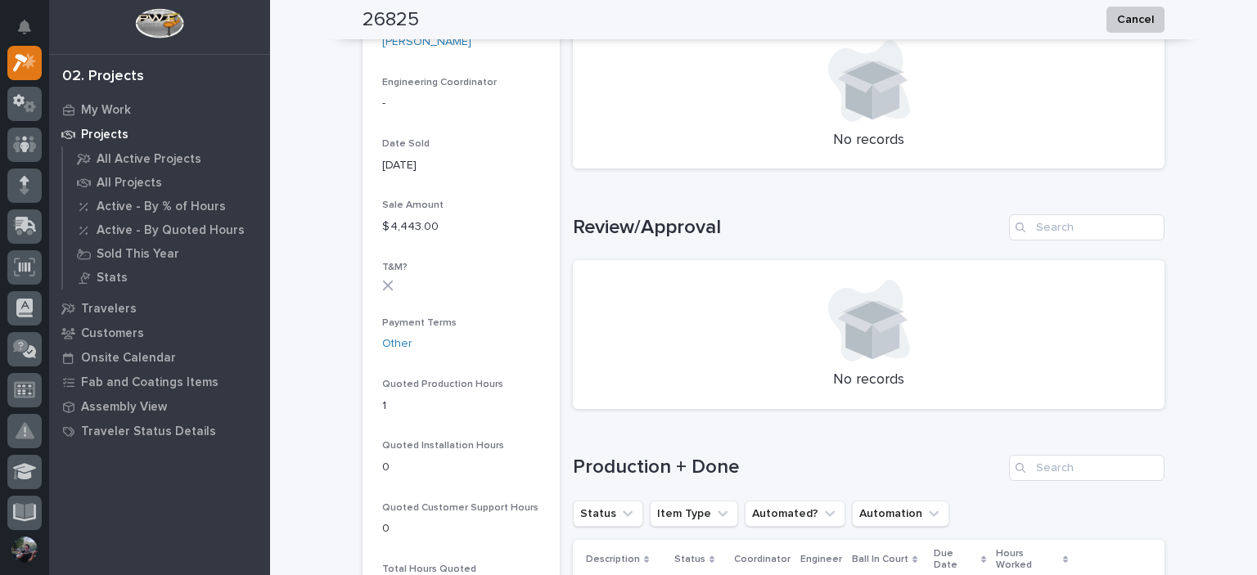
click at [732, 228] on h1 "Review/Approval" at bounding box center [788, 228] width 430 height 24
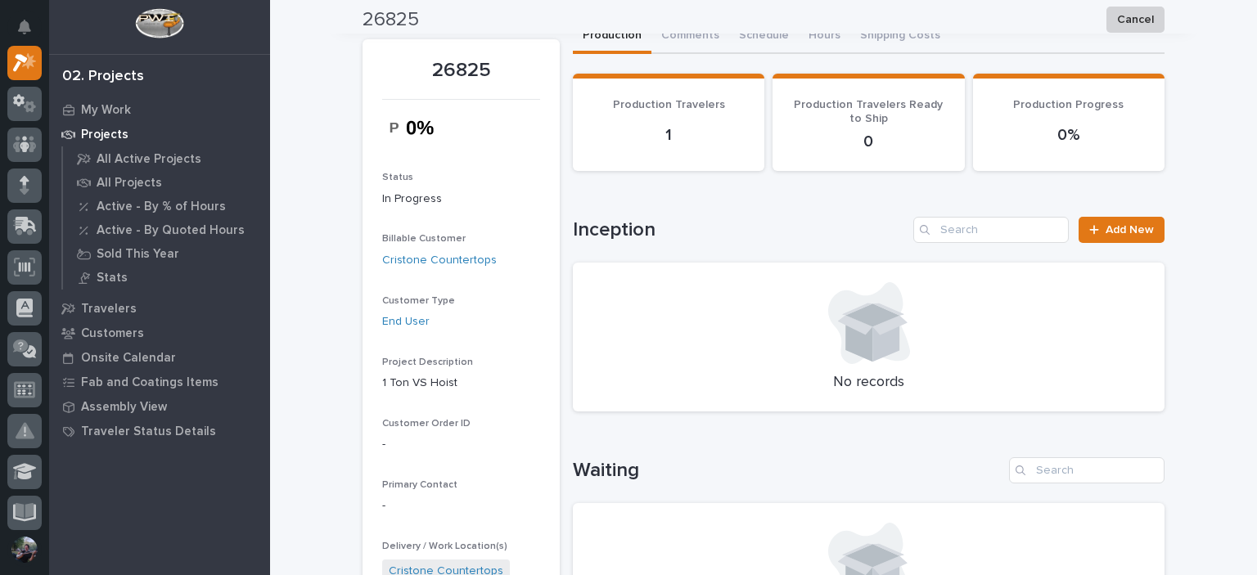
scroll to position [0, 0]
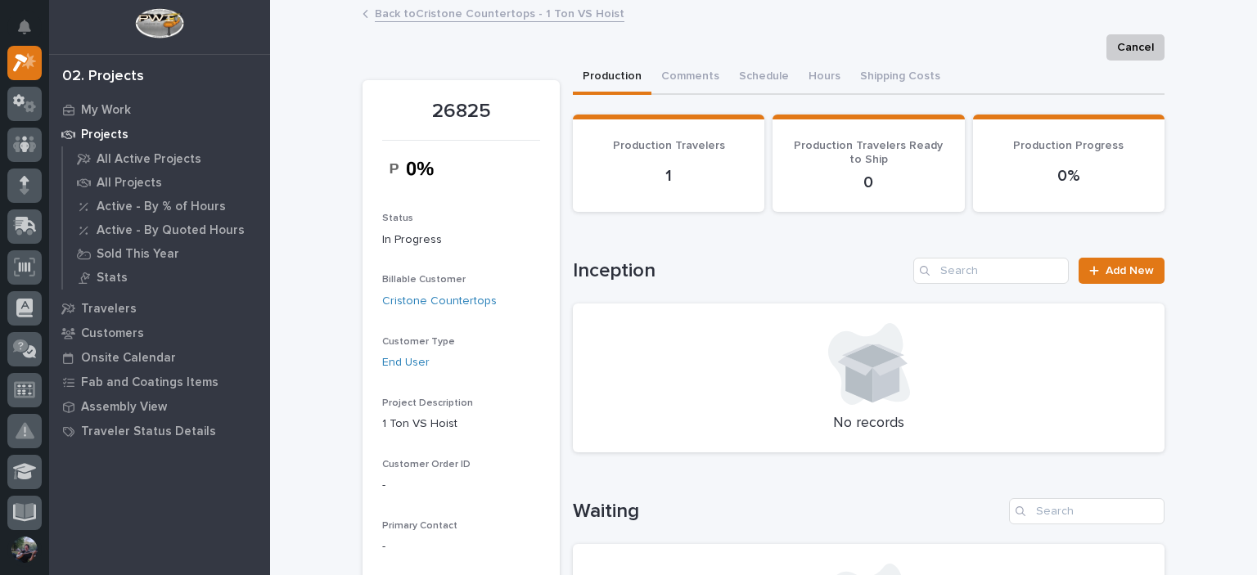
click at [429, 14] on link "Back to Cristone Countertops - 1 Ton VS Hoist" at bounding box center [500, 12] width 250 height 19
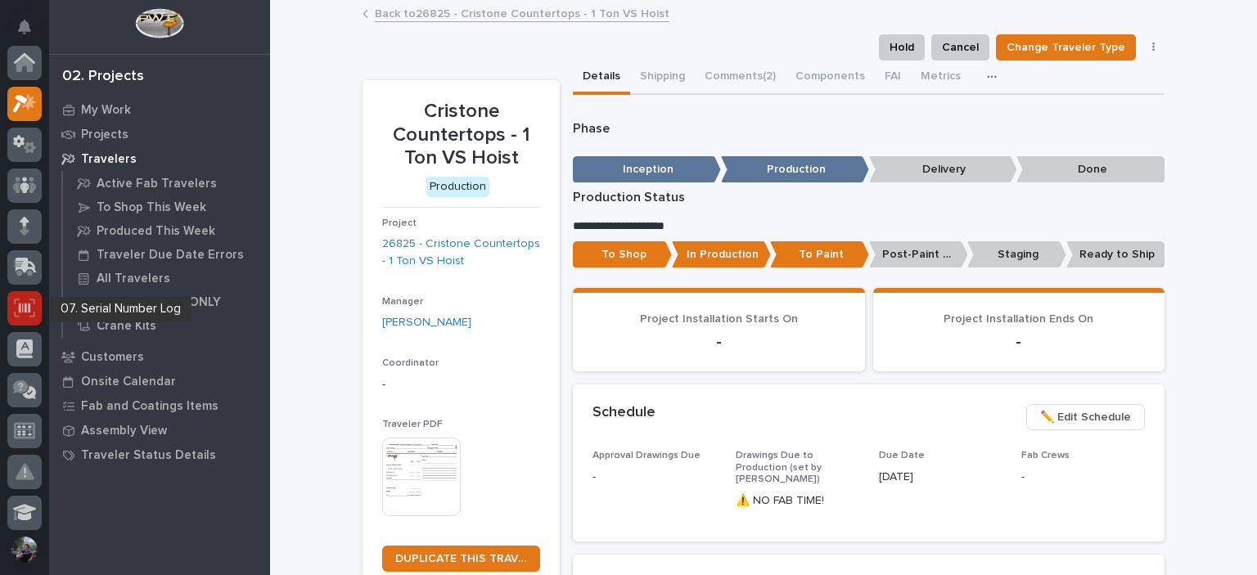
click at [17, 301] on icon at bounding box center [24, 308] width 21 height 19
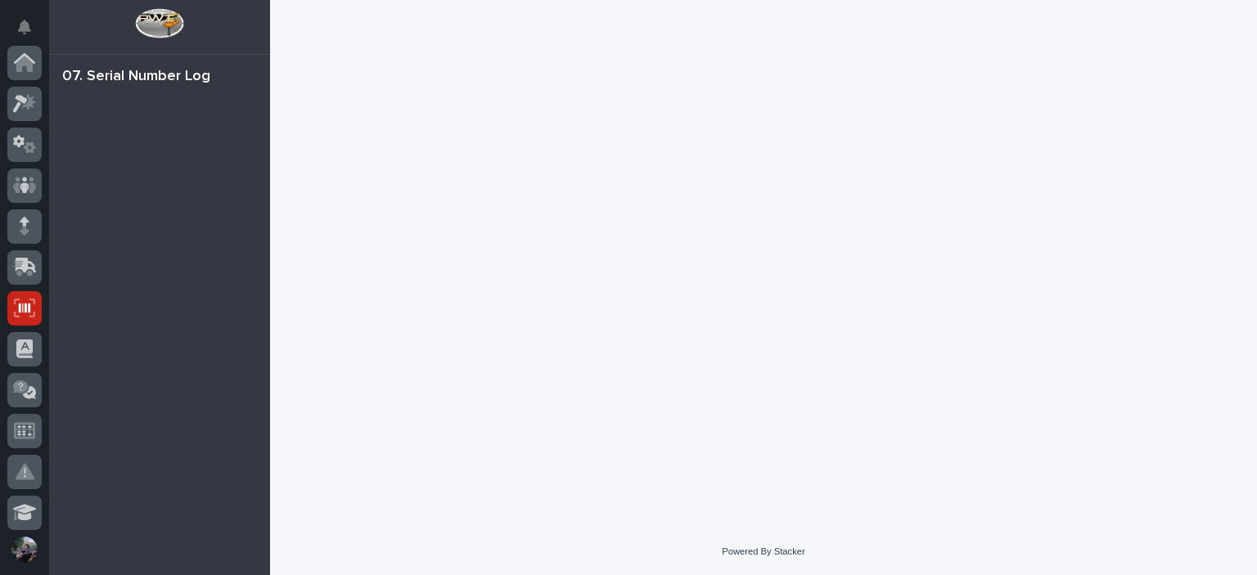
scroll to position [246, 0]
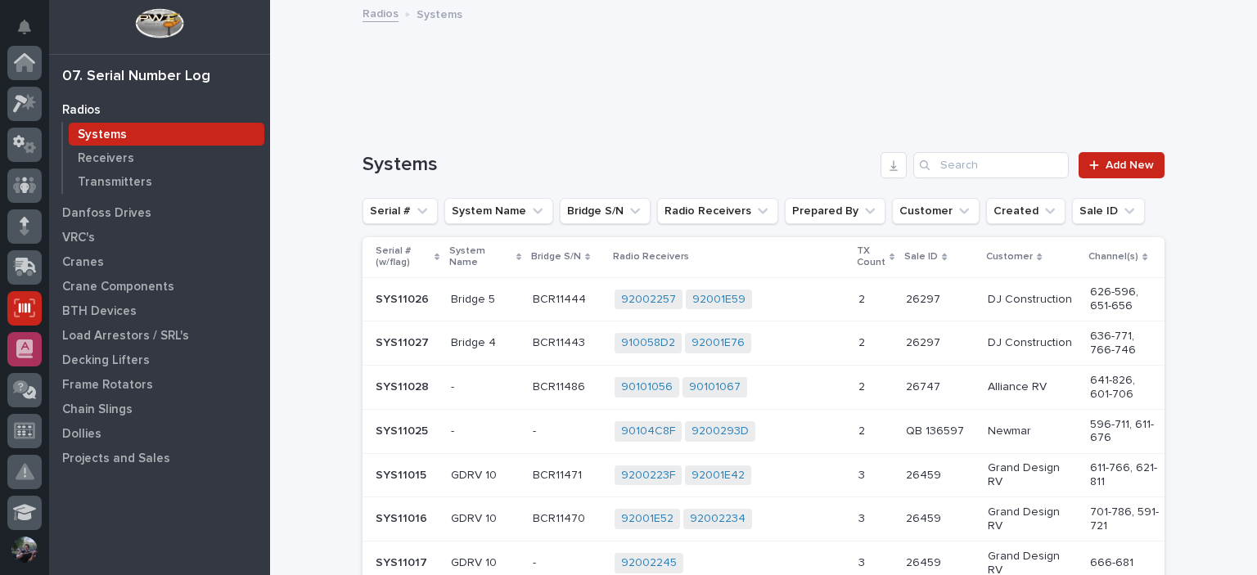
click at [15, 346] on div at bounding box center [24, 349] width 34 height 34
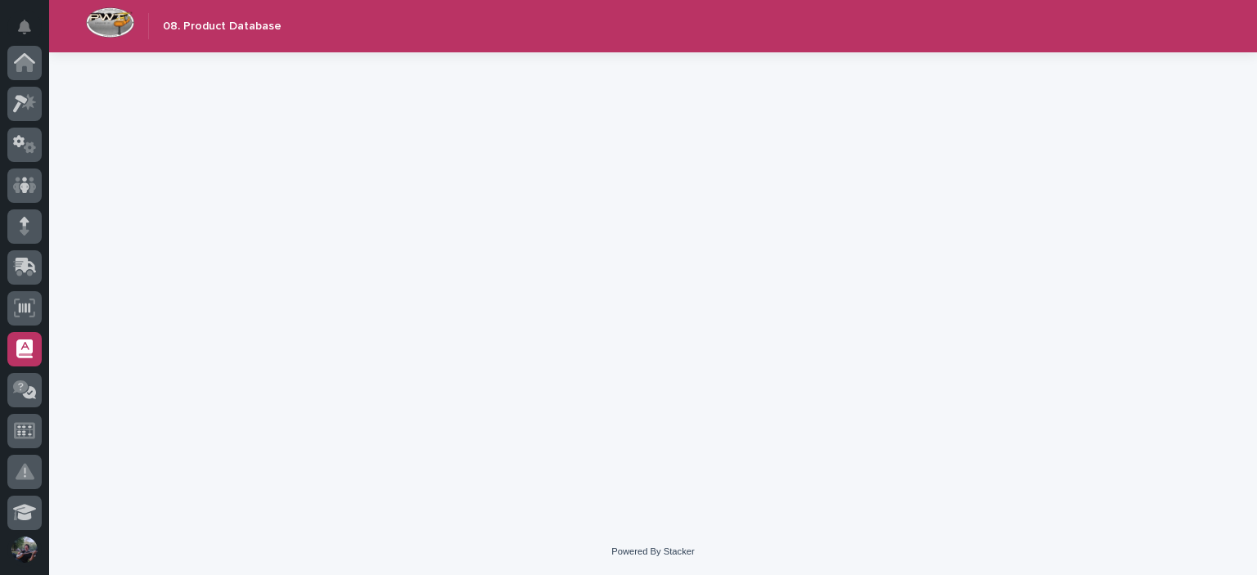
scroll to position [286, 0]
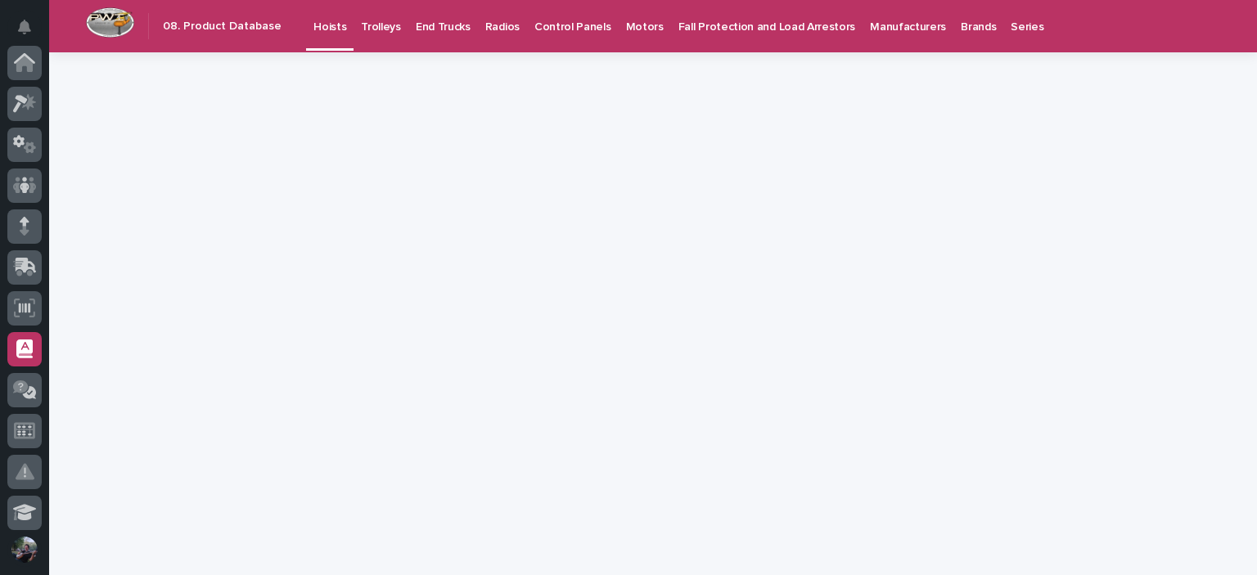
scroll to position [286, 0]
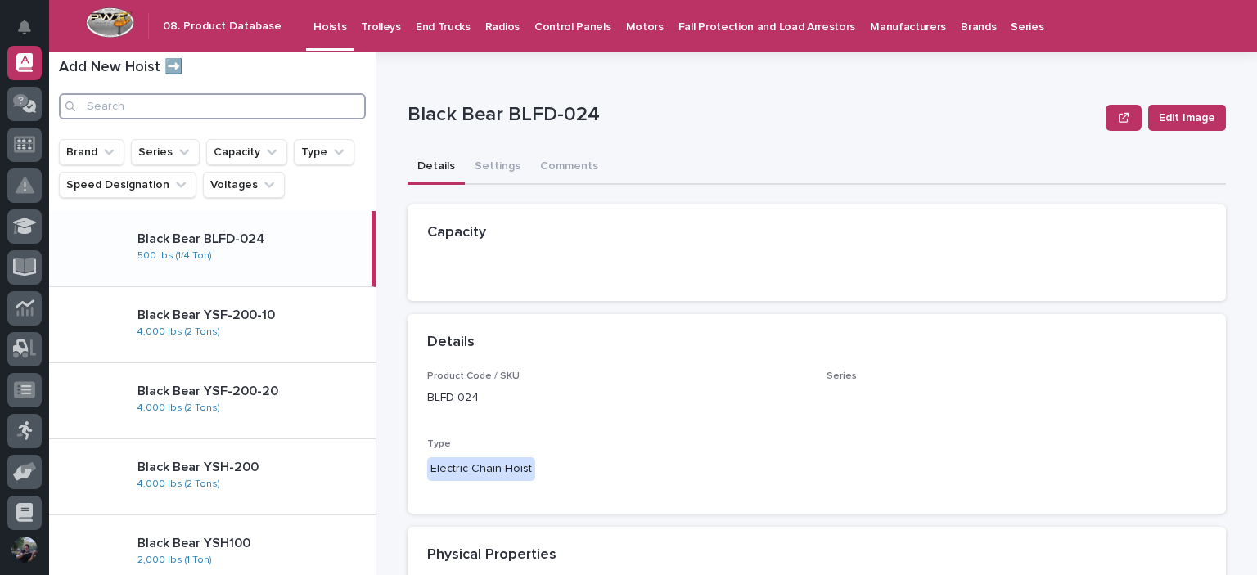
click at [183, 113] on input "Search" at bounding box center [212, 106] width 307 height 26
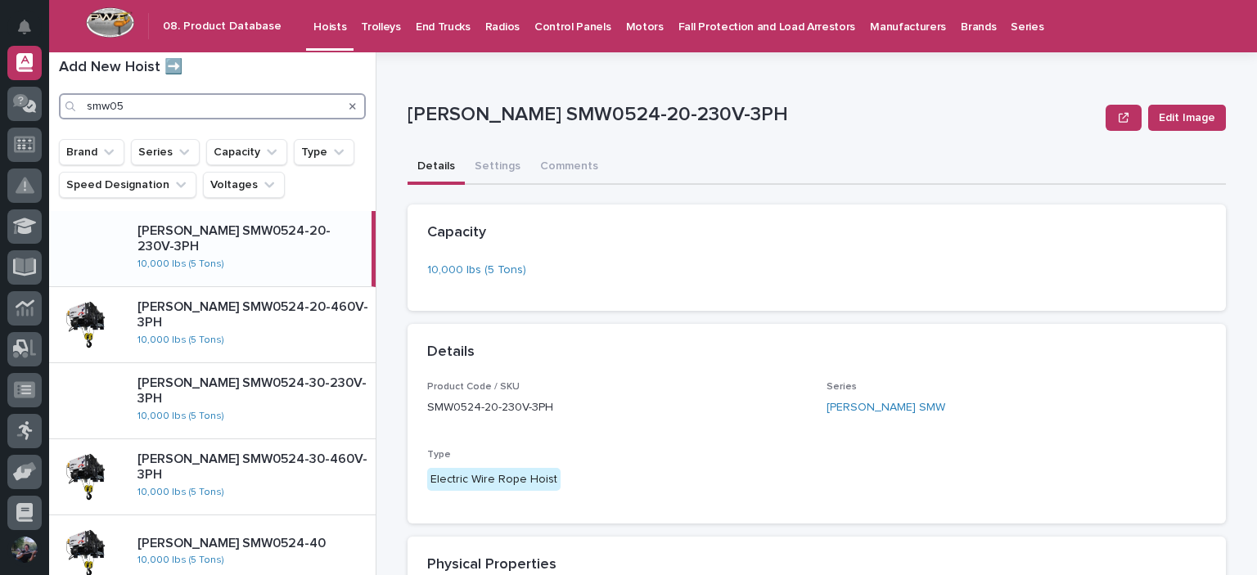
type input "smw05"
click at [321, 258] on div "[PERSON_NAME] SMW0524-20-230V-3PH 10,000 lbs (5 Tons)" at bounding box center [247, 248] width 247 height 63
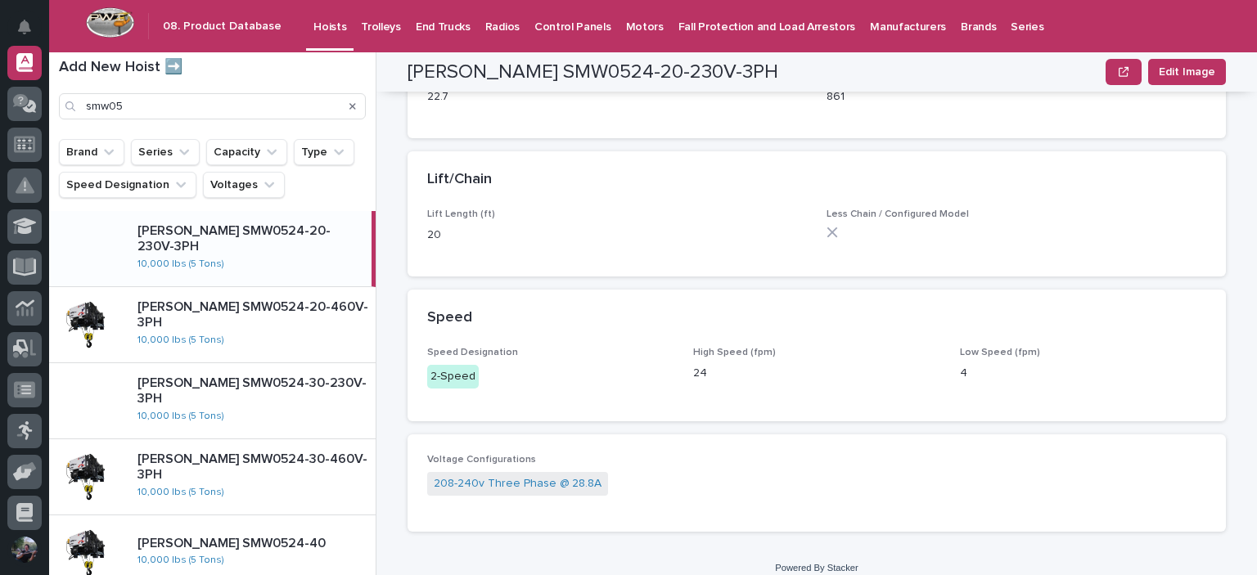
scroll to position [539, 0]
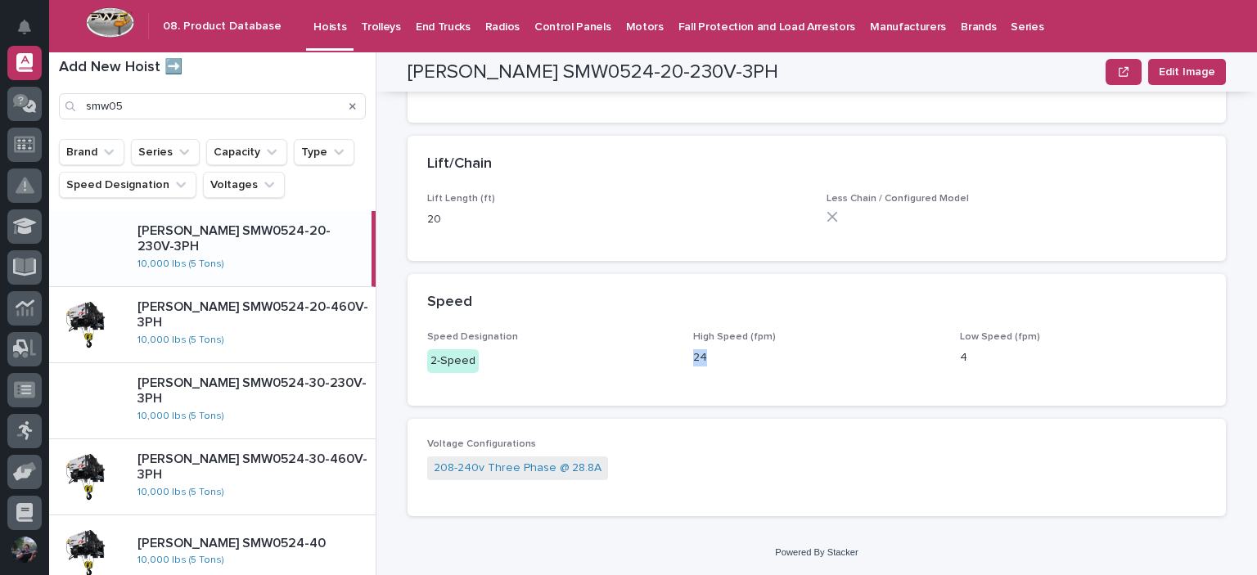
drag, startPoint x: 689, startPoint y: 356, endPoint x: 701, endPoint y: 360, distance: 12.2
click at [701, 360] on p "24" at bounding box center [816, 358] width 246 height 17
drag, startPoint x: 701, startPoint y: 360, endPoint x: 688, endPoint y: 354, distance: 14.3
click at [693, 354] on p "24" at bounding box center [816, 358] width 246 height 17
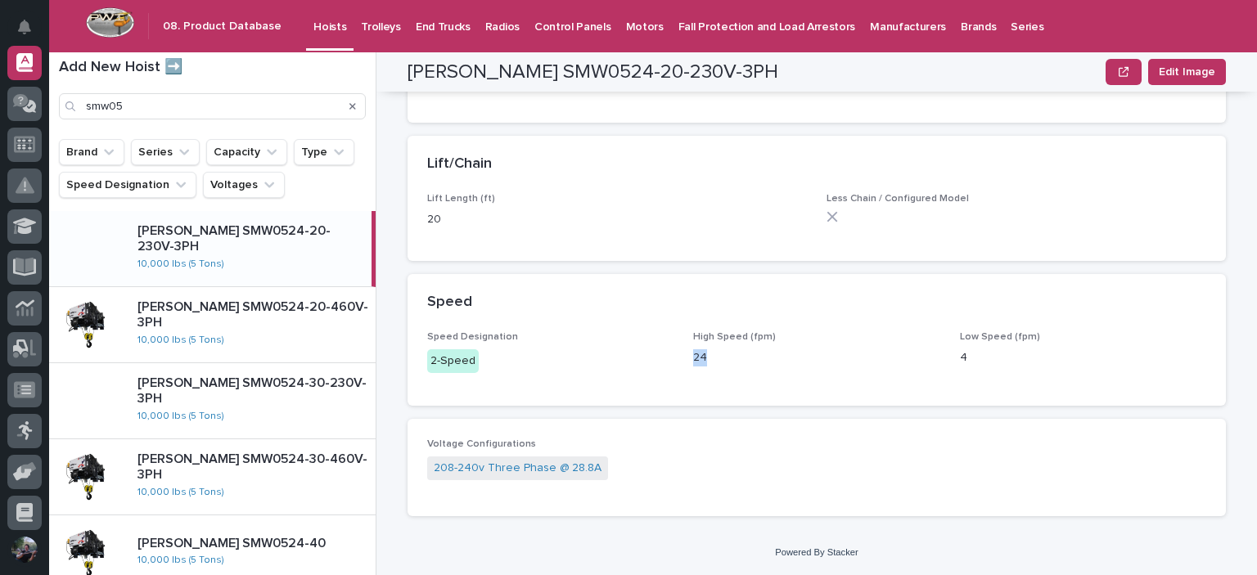
click at [693, 354] on p "24" at bounding box center [816, 358] width 246 height 17
drag, startPoint x: 704, startPoint y: 354, endPoint x: 684, endPoint y: 354, distance: 19.7
click at [684, 354] on div "Speed Designation 2-Speed High Speed (fpm) 24 Low Speed (fpm) 4" at bounding box center [816, 359] width 779 height 55
drag, startPoint x: 459, startPoint y: 353, endPoint x: 404, endPoint y: 328, distance: 60.1
click at [408, 341] on div "Speed Designation 2-Speed High Speed (fpm) 24 Low Speed (fpm) 4" at bounding box center [817, 369] width 819 height 74
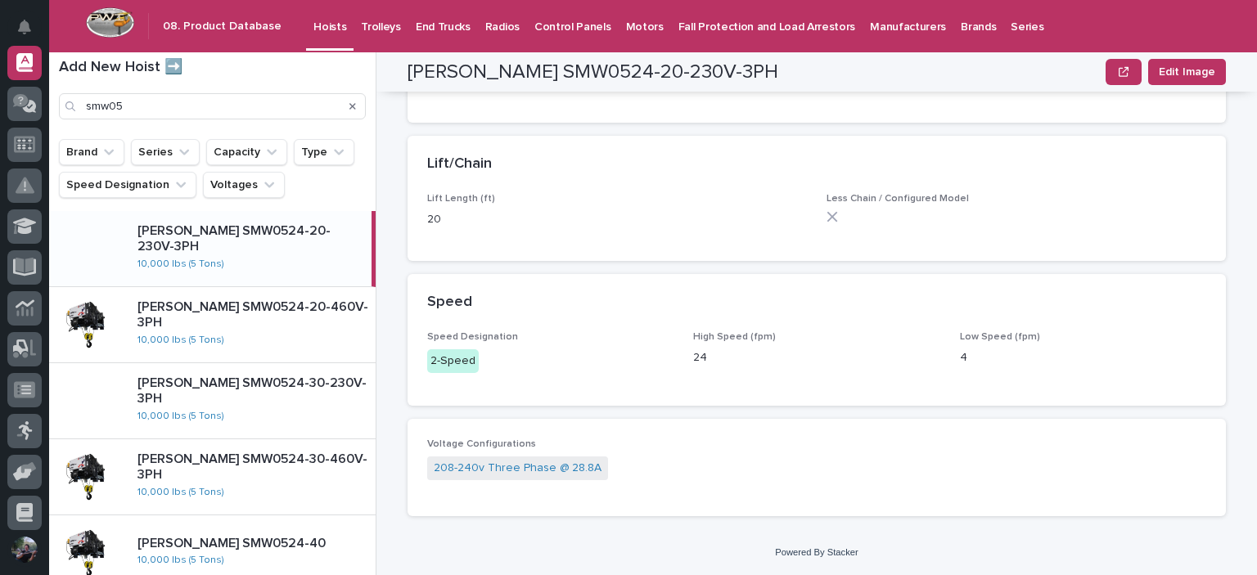
drag, startPoint x: 469, startPoint y: 304, endPoint x: 481, endPoint y: 304, distance: 12.3
click at [469, 304] on div "Speed" at bounding box center [813, 303] width 773 height 18
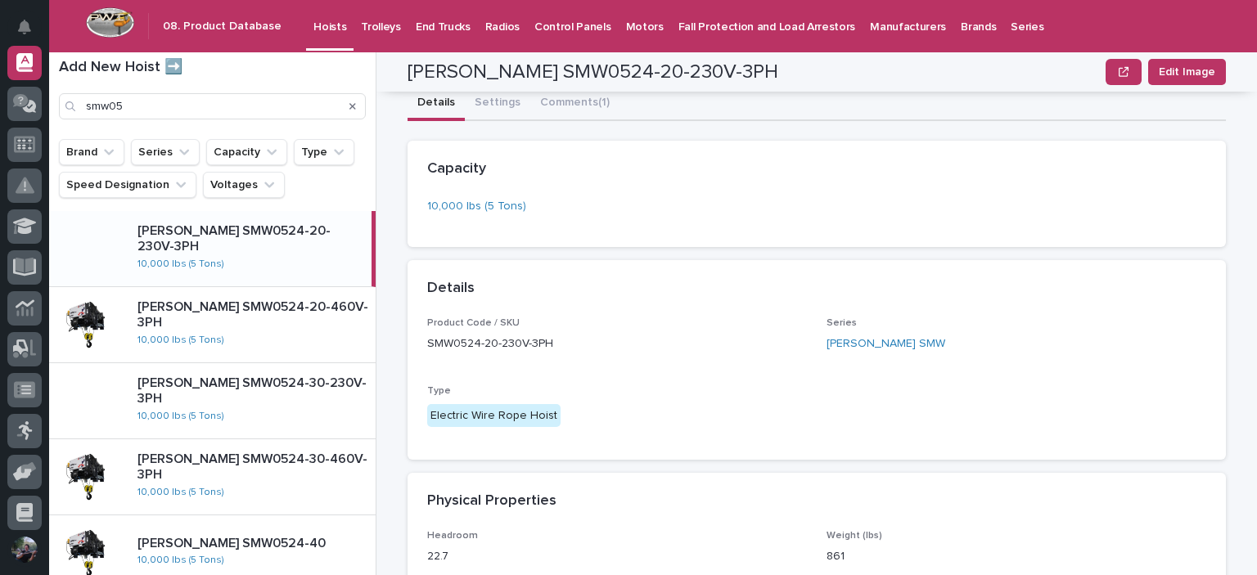
scroll to position [0, 0]
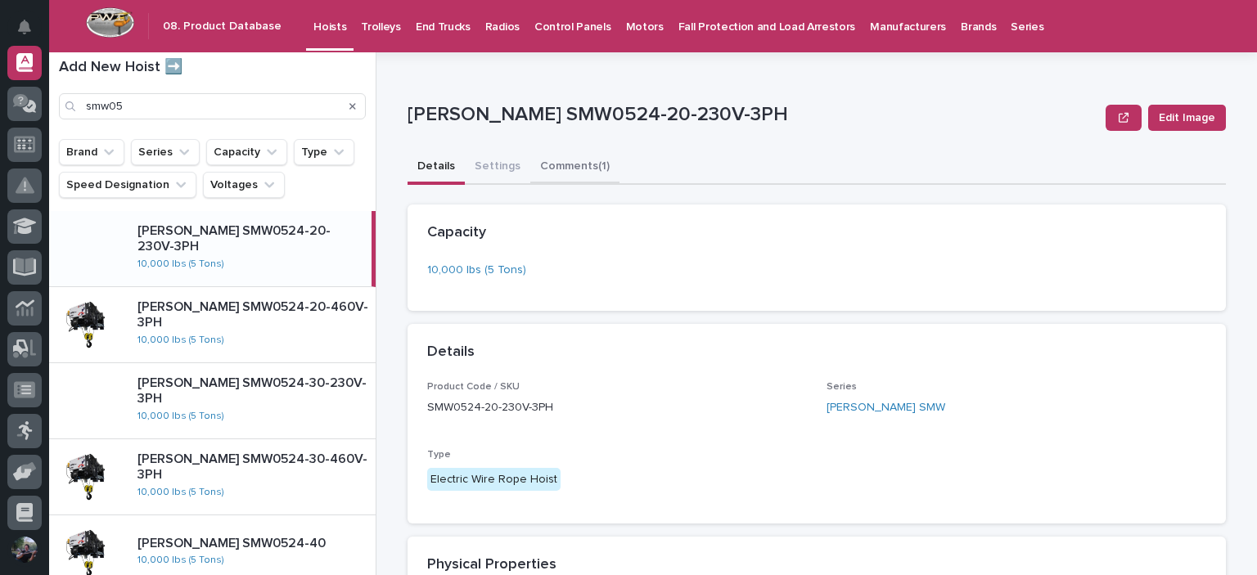
click at [565, 172] on button "Comments (1)" at bounding box center [574, 168] width 89 height 34
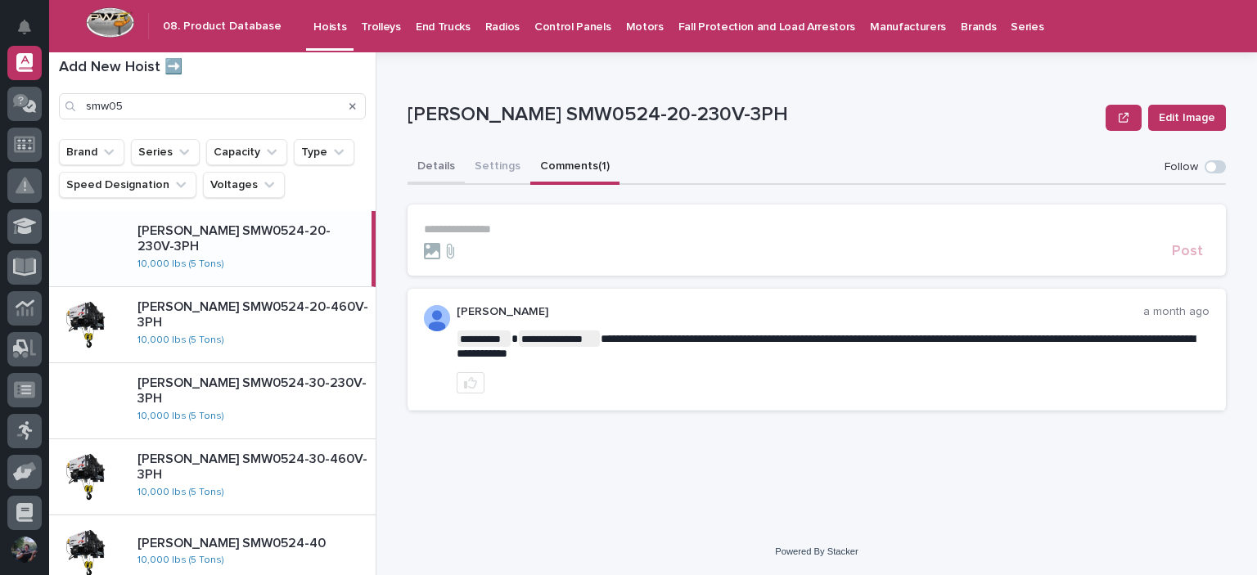
click at [444, 165] on button "Details" at bounding box center [436, 168] width 57 height 34
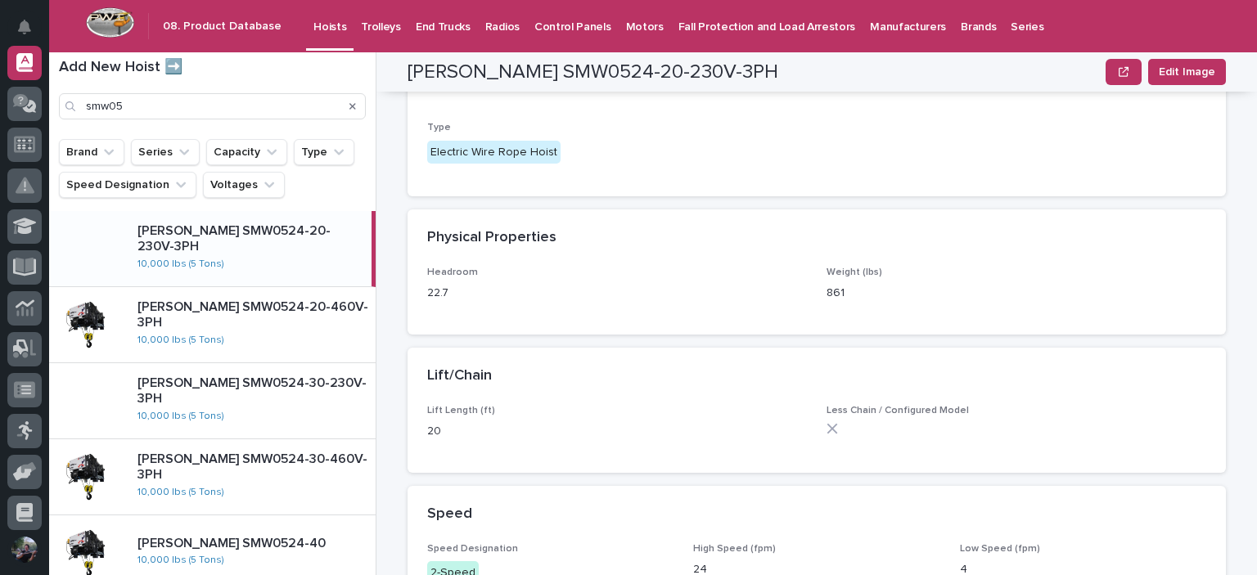
scroll to position [539, 0]
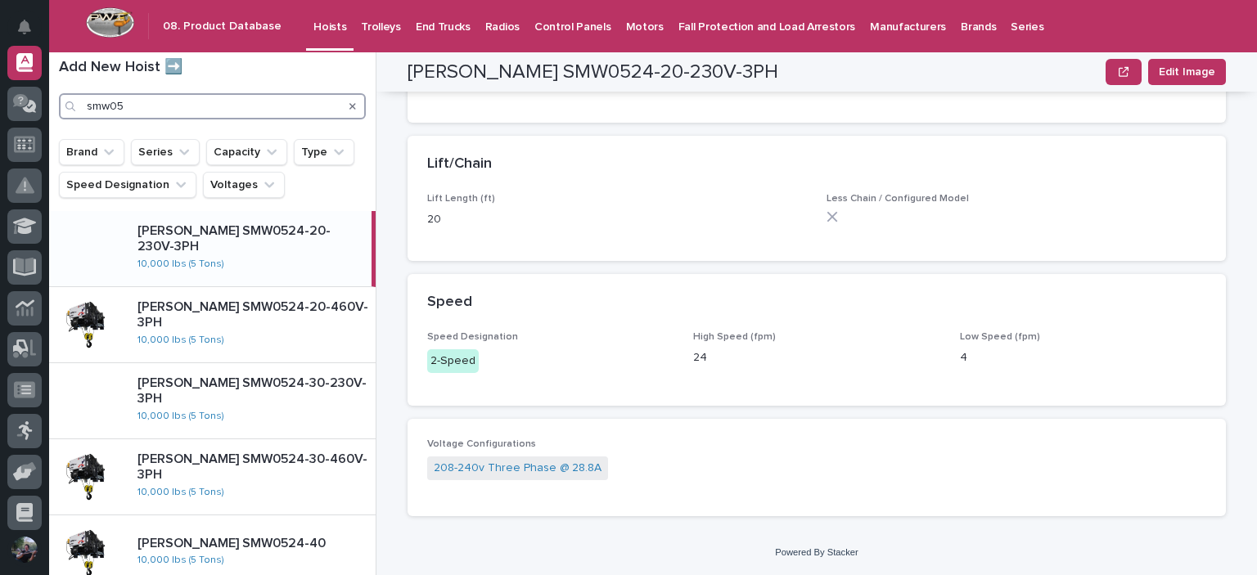
drag, startPoint x: 247, startPoint y: 109, endPoint x: 232, endPoint y: 106, distance: 14.9
click at [232, 106] on input "smw05" at bounding box center [212, 106] width 307 height 26
click at [224, 107] on input "smw05" at bounding box center [212, 106] width 307 height 26
